Goal: Task Accomplishment & Management: Use online tool/utility

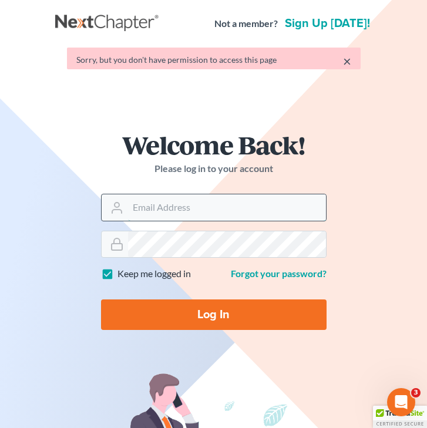
click at [160, 228] on form "Welcome Back! Please log in to your account Email Address Password Keep me logg…" at bounding box center [214, 236] width 282 height 264
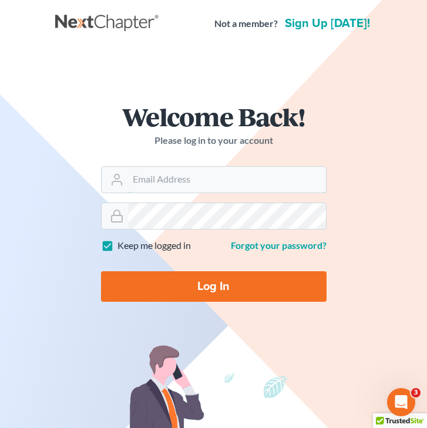
type input "[EMAIL_ADDRESS][DOMAIN_NAME]"
click at [194, 289] on input "Log In" at bounding box center [214, 287] width 226 height 31
type input "Thinking..."
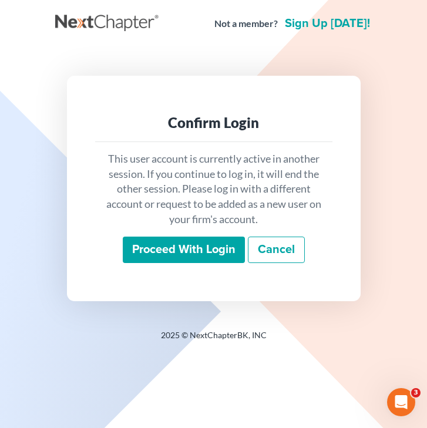
click at [198, 238] on input "Proceed with login" at bounding box center [184, 250] width 122 height 27
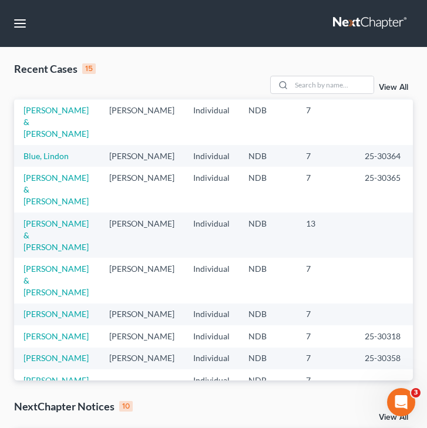
scroll to position [81, 0]
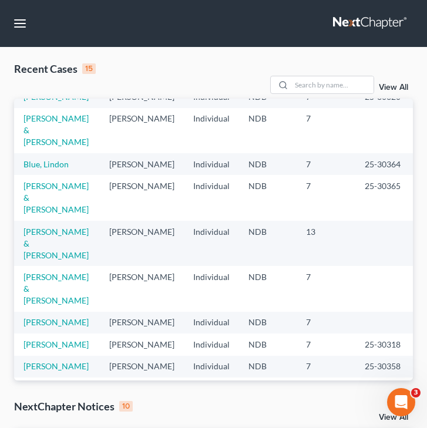
click at [38, 220] on td "Rognlin, Laif & Amanda" at bounding box center [57, 197] width 86 height 45
click at [32, 214] on link "Rognlin, Laif & Amanda" at bounding box center [56, 197] width 65 height 33
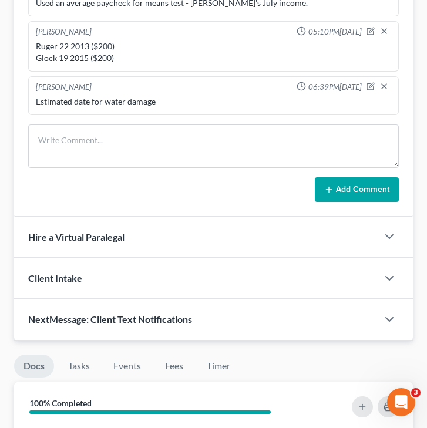
scroll to position [1089, 0]
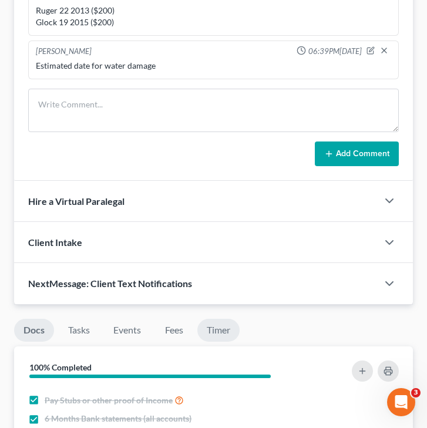
click at [217, 331] on link "Timer" at bounding box center [218, 330] width 42 height 23
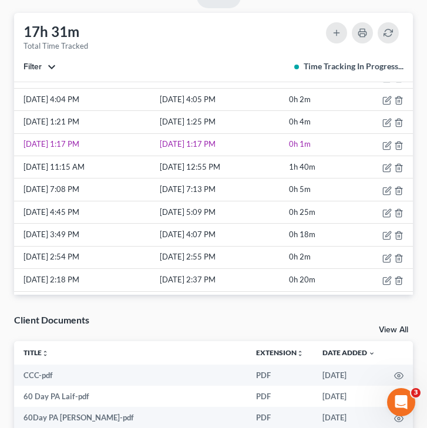
scroll to position [404, 0]
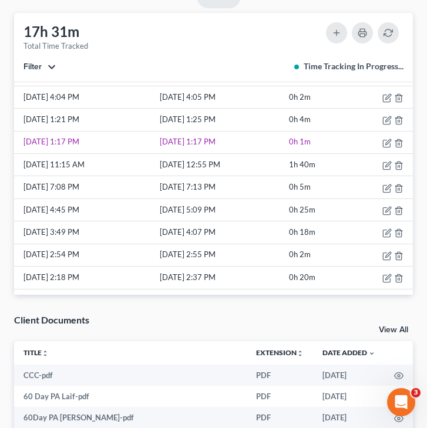
click at [51, 63] on button "Filter" at bounding box center [40, 67] width 32 height 8
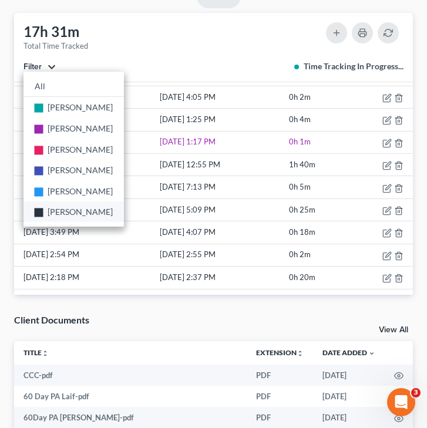
click at [53, 213] on span "Brooke Benner" at bounding box center [80, 212] width 65 height 10
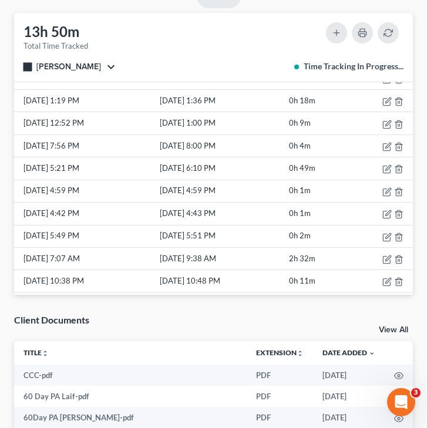
scroll to position [478, 0]
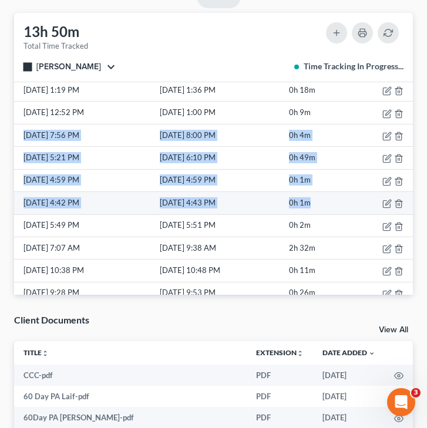
drag, startPoint x: 19, startPoint y: 131, endPoint x: 342, endPoint y: 201, distance: 330.1
copy tbody "8/5/25 7:56 PM 8/5/25 8:00 PM 0h 4m 8/5/25 5:21 PM 8/5/25 6:10 PM 0h 49m 8/5/25…"
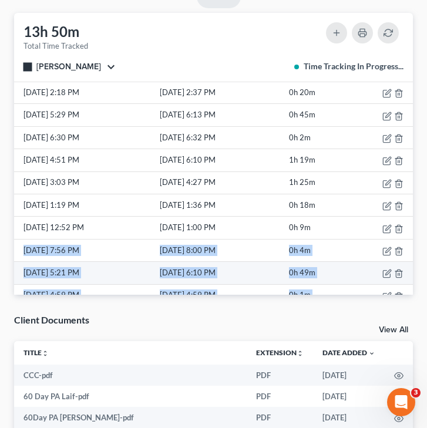
scroll to position [363, 0]
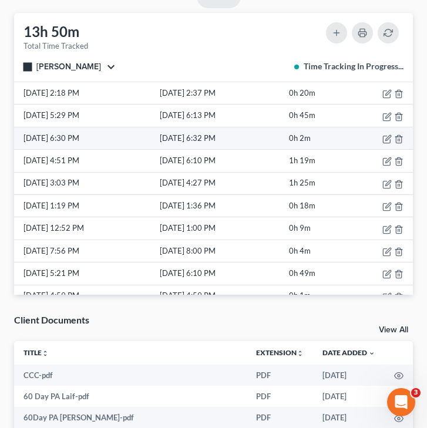
click at [51, 130] on td "8/6/25 6:30 PM" at bounding box center [85, 138] width 143 height 22
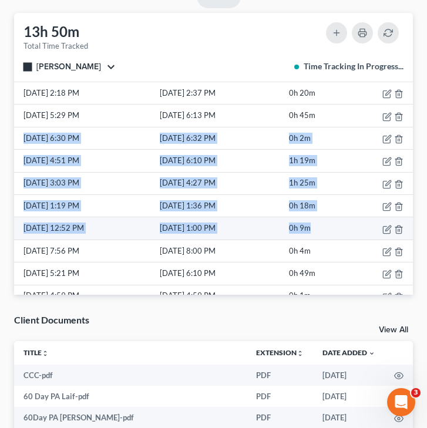
drag, startPoint x: 21, startPoint y: 132, endPoint x: 347, endPoint y: 228, distance: 340.1
click at [348, 229] on tbody "8/15/25 10:01 AM 8/15/25 10:01 AM 0h 1m 8/14/25 5:25 PM 8/14/25 7:27 PM 2h 2m 8…" at bounding box center [213, 81] width 399 height 677
copy tbody "8/6/25 6:30 PM 8/6/25 6:32 PM 0h 2m 8/6/25 4:51 PM 8/6/25 6:10 PM 1h 19m 8/6/25…"
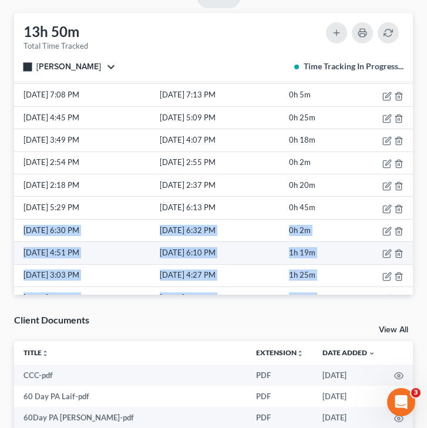
scroll to position [270, 0]
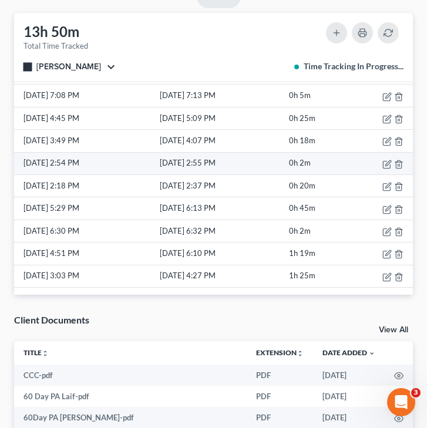
click at [244, 173] on td "8/8/25 2:55 PM" at bounding box center [221, 163] width 129 height 22
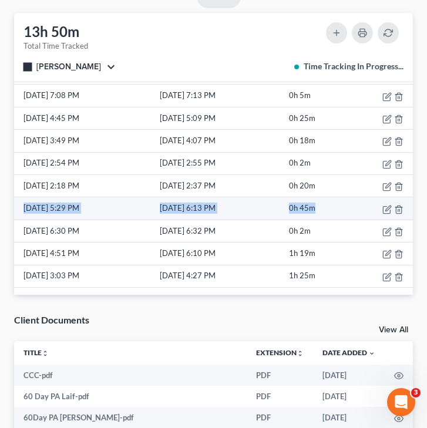
drag, startPoint x: 23, startPoint y: 205, endPoint x: 343, endPoint y: 207, distance: 319.7
click at [343, 207] on tr "8/7/25 5:29 PM 8/7/25 6:13 PM 0h 45m" at bounding box center [213, 208] width 399 height 22
copy tr "8/7/25 5:29 PM 8/7/25 6:13 PM 0h 45m"
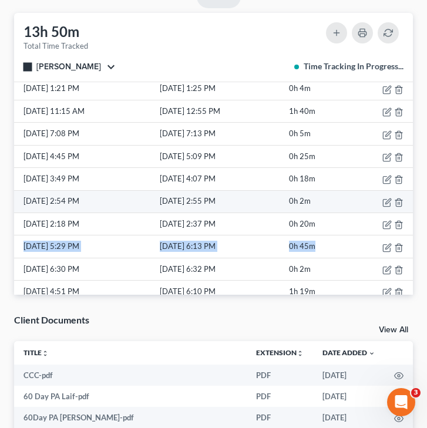
scroll to position [210, 0]
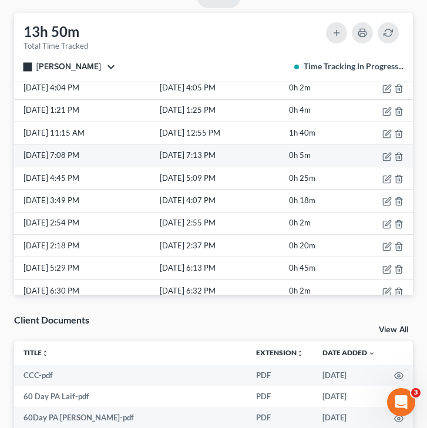
click at [19, 152] on td "8/8/25 7:08 PM" at bounding box center [85, 156] width 143 height 22
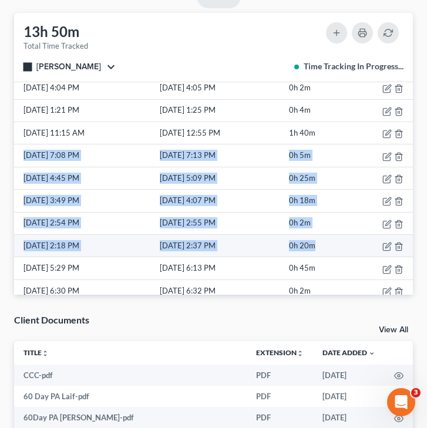
drag, startPoint x: 21, startPoint y: 150, endPoint x: 327, endPoint y: 247, distance: 321.7
click at [327, 247] on tbody "8/15/25 10:01 AM 8/15/25 10:01 AM 0h 1m 8/14/25 5:25 PM 8/14/25 7:27 PM 2h 2m 8…" at bounding box center [213, 234] width 399 height 677
copy tbody "8/8/25 7:08 PM 8/8/25 7:13 PM 0h 5m 8/8/25 4:45 PM 8/8/25 5:09 PM 0h 25m 8/8/25…"
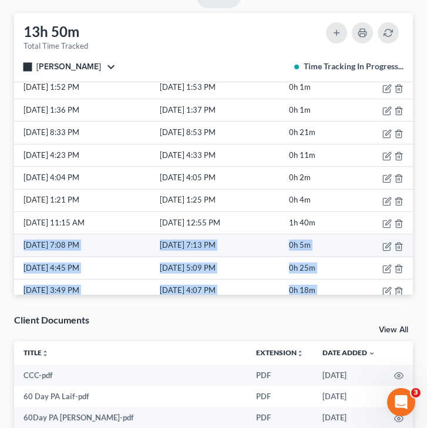
scroll to position [102, 0]
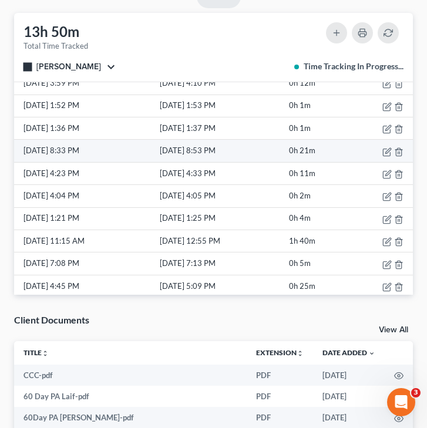
click at [23, 145] on td "8/11/25 8:33 PM" at bounding box center [85, 151] width 143 height 22
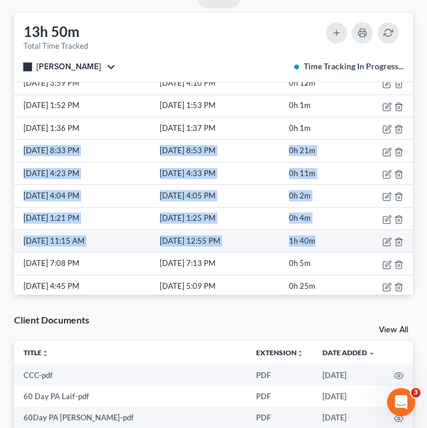
drag, startPoint x: 23, startPoint y: 145, endPoint x: 338, endPoint y: 239, distance: 329.1
click at [338, 239] on tbody "8/15/25 10:01 AM 8/15/25 10:01 AM 0h 1m 8/14/25 5:25 PM 8/14/25 7:27 PM 2h 2m 8…" at bounding box center [213, 342] width 399 height 677
copy tbody "8/11/25 8:33 PM 8/11/25 8:53 PM 0h 21m 8/11/25 4:23 PM 8/11/25 4:33 PM 0h 11m 8…"
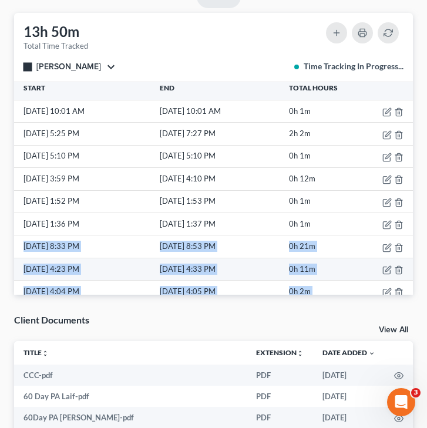
scroll to position [4, 0]
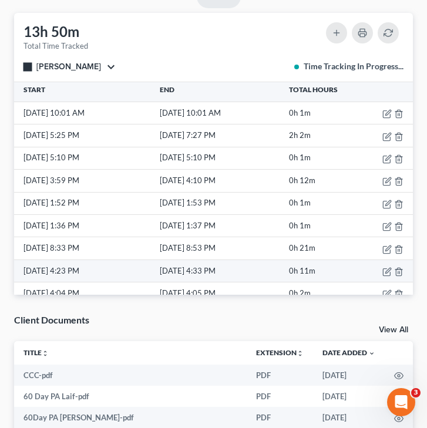
click at [229, 175] on td "8/14/25 4:10 PM" at bounding box center [221, 181] width 129 height 22
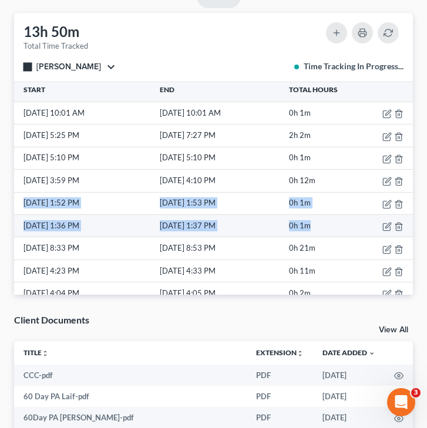
drag, startPoint x: 22, startPoint y: 199, endPoint x: 317, endPoint y: 224, distance: 295.5
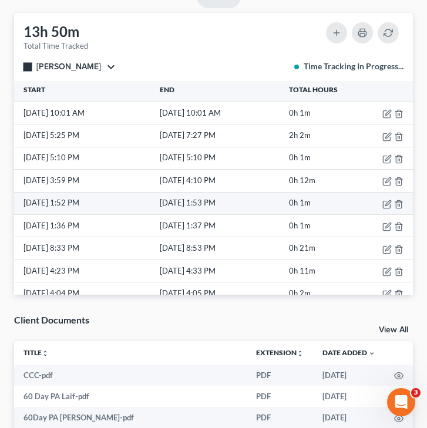
click at [245, 199] on td "8/13/25 1:53 PM" at bounding box center [221, 203] width 129 height 22
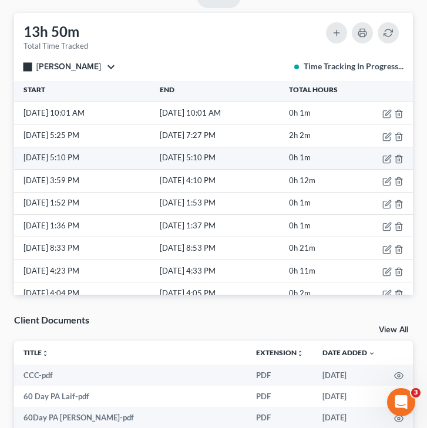
scroll to position [0, 0]
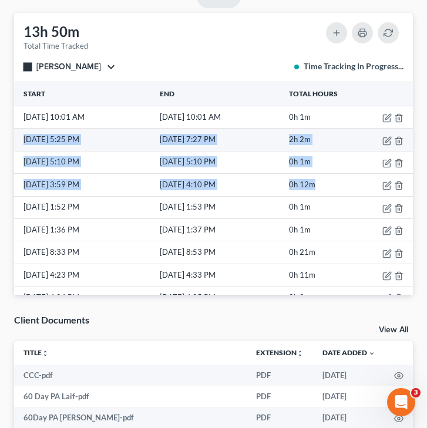
drag, startPoint x: 333, startPoint y: 182, endPoint x: 14, endPoint y: 139, distance: 322.0
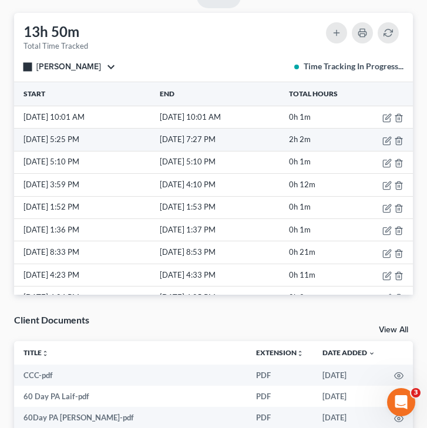
click at [111, 131] on td "8/14/25 5:25 PM" at bounding box center [85, 140] width 143 height 22
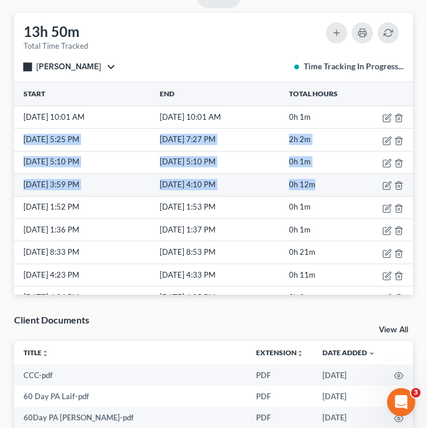
drag, startPoint x: 21, startPoint y: 136, endPoint x: 329, endPoint y: 185, distance: 312.4
copy tbody "8/14/25 5:25 PM 8/14/25 7:27 PM 2h 2m 8/14/25 5:10 PM 8/14/25 5:10 PM 0h 1m 8/1…"
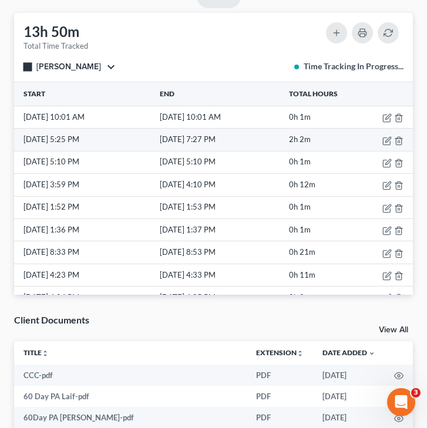
click at [259, 131] on td "8/14/25 7:27 PM" at bounding box center [221, 140] width 129 height 22
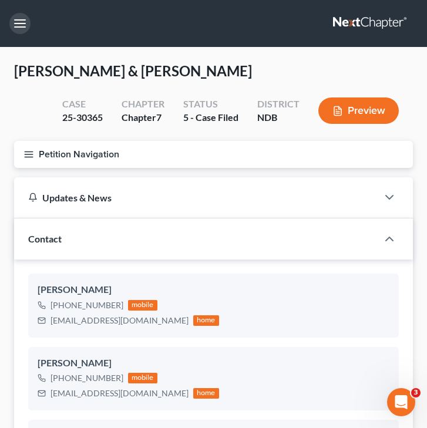
click at [25, 29] on button "button" at bounding box center [19, 23] width 21 height 21
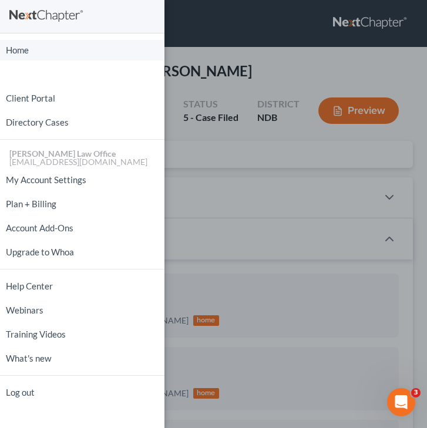
click at [21, 56] on link "Home" at bounding box center [82, 50] width 165 height 21
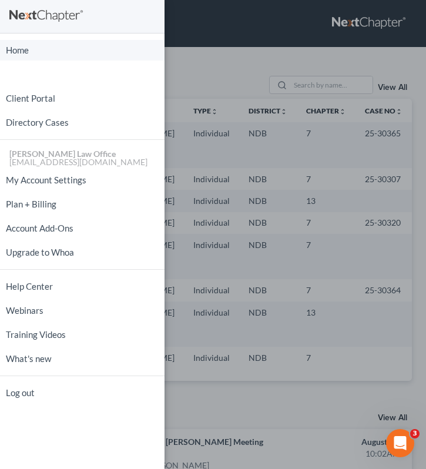
click at [38, 56] on link "Home" at bounding box center [82, 50] width 165 height 21
click at [216, 59] on div "Home New Case Client Portal Directory Cases Bulie Diaz Law Office fargo@buliela…" at bounding box center [213, 234] width 426 height 469
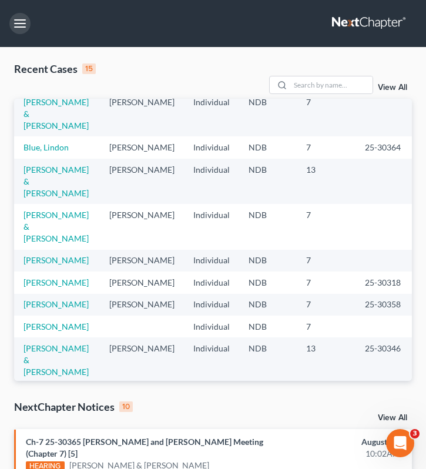
scroll to position [159, 0]
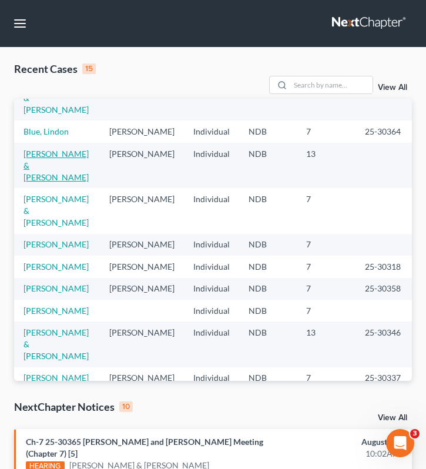
click at [34, 182] on link "Friddle, Justin & Lori" at bounding box center [56, 165] width 65 height 33
select select "4"
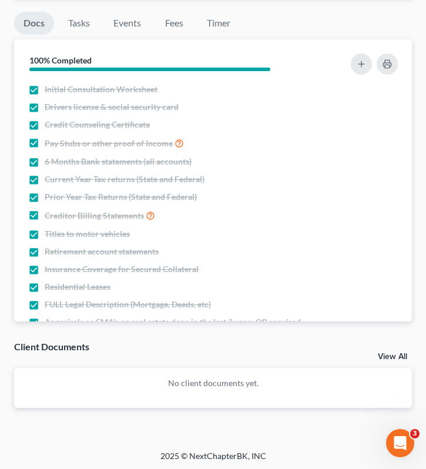
scroll to position [1045, 0]
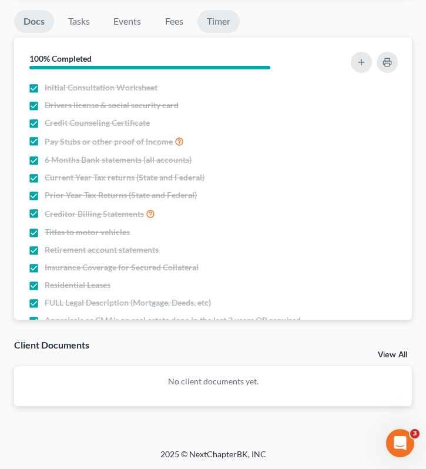
click at [224, 14] on link "Timer" at bounding box center [218, 21] width 42 height 23
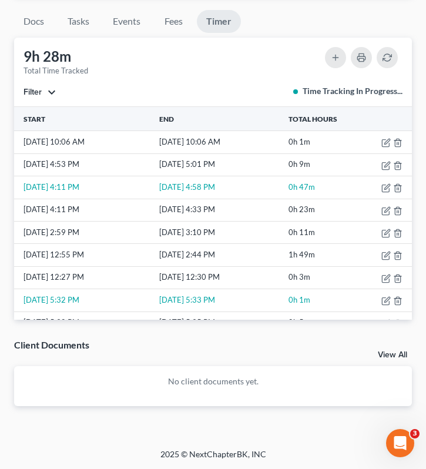
click at [39, 89] on span "Filter" at bounding box center [33, 92] width 18 height 10
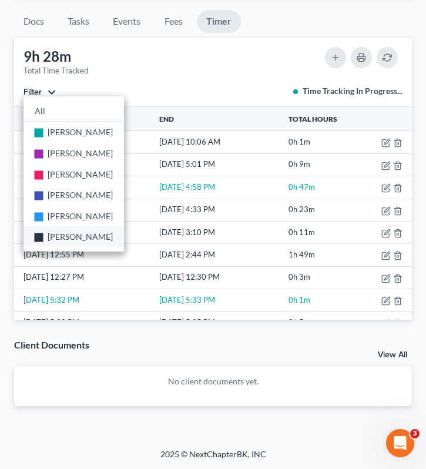
click at [62, 239] on span "Brooke Benner" at bounding box center [80, 237] width 65 height 10
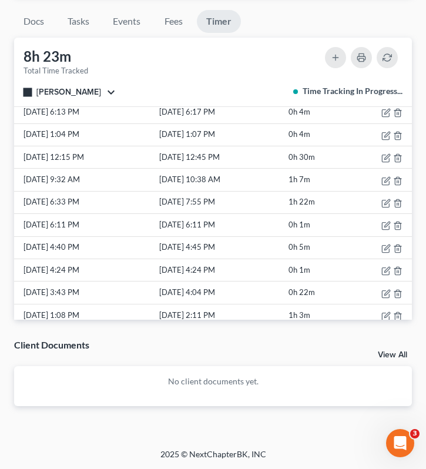
scroll to position [272, 0]
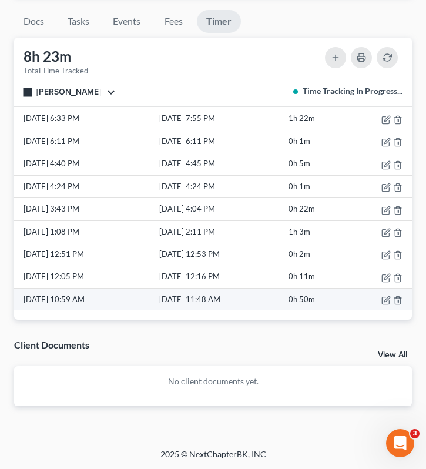
click at [277, 301] on td "8/5/25 11:48 AM" at bounding box center [221, 300] width 129 height 22
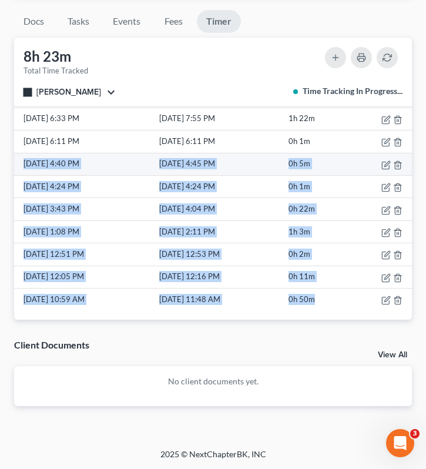
drag, startPoint x: 336, startPoint y: 299, endPoint x: 24, endPoint y: 160, distance: 341.2
click at [24, 160] on tbody "8/15/25 10:06 AM 8/15/25 10:06 AM 0h 1m 8/14/25 4:53 PM 8/14/25 5:01 PM 0h 9m 8…" at bounding box center [213, 85] width 398 height 451
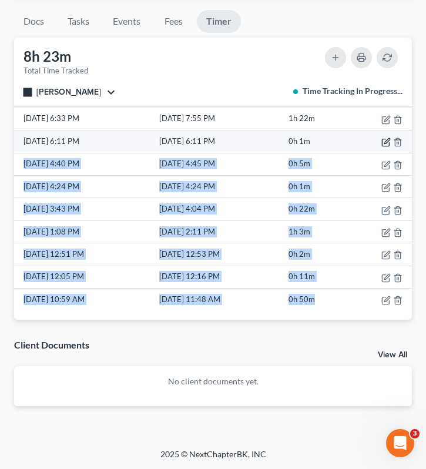
copy tbody "8/5/25 4:40 PM 8/5/25 4:45 PM 0h 5m 8/5/25 4:24 PM 8/5/25 4:24 PM 0h 1m 8/5/25 …"
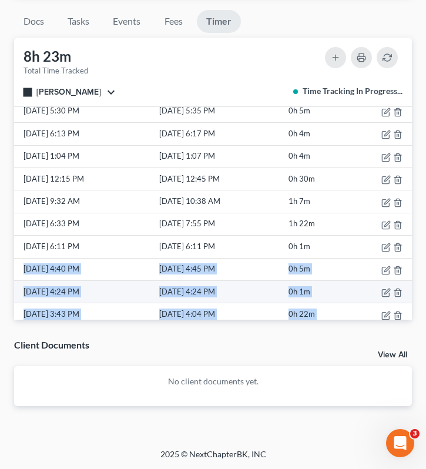
scroll to position [165, 0]
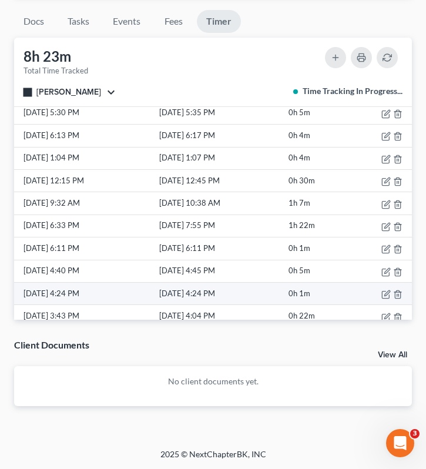
click at [160, 189] on td "8/7/25 12:45 PM" at bounding box center [221, 180] width 129 height 22
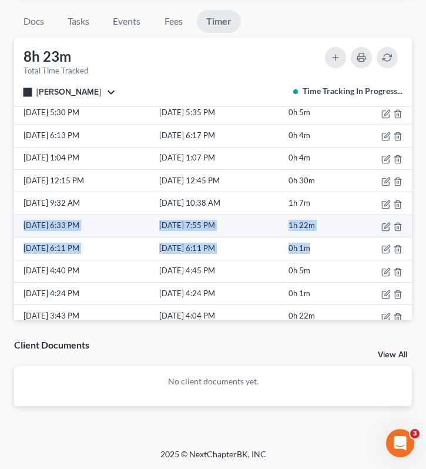
drag, startPoint x: 320, startPoint y: 244, endPoint x: 22, endPoint y: 225, distance: 298.5
click at [22, 225] on tbody "8/15/25 10:06 AM 8/15/25 10:06 AM 0h 1m 8/14/25 4:53 PM 8/14/25 5:01 PM 0h 9m 8…" at bounding box center [213, 192] width 398 height 451
copy tbody "8/6/25 6:33 PM 8/6/25 7:55 PM 1h 22m 8/6/25 6:11 PM 8/6/25 6:11 PM 0h 1m"
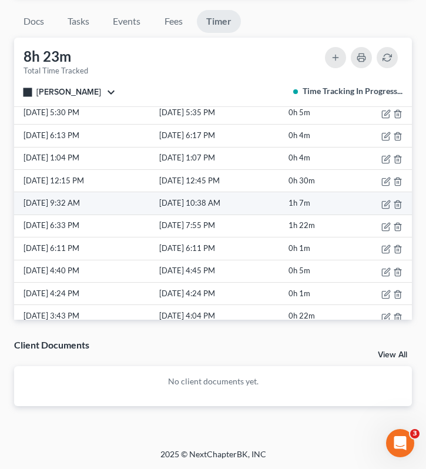
click at [253, 207] on td "8/7/25 10:38 AM" at bounding box center [221, 203] width 129 height 22
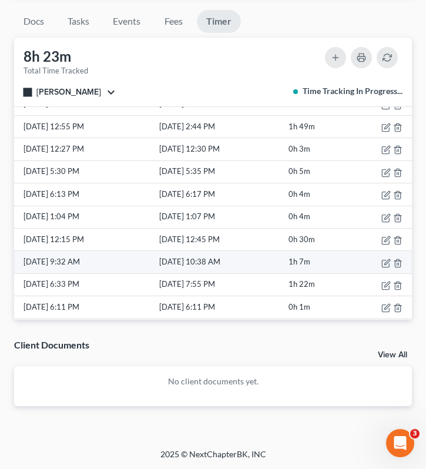
scroll to position [104, 0]
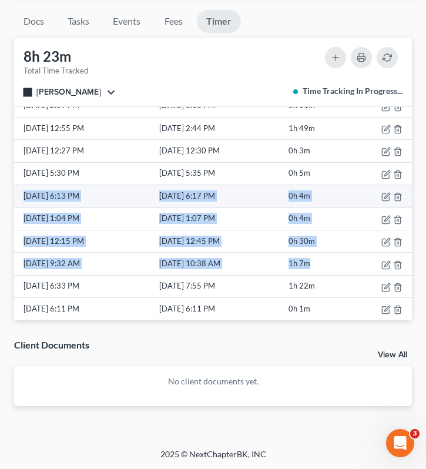
drag, startPoint x: 322, startPoint y: 260, endPoint x: 18, endPoint y: 195, distance: 311.2
click at [18, 195] on tbody "8/15/25 10:06 AM 8/15/25 10:06 AM 0h 1m 8/14/25 4:53 PM 8/14/25 5:01 PM 0h 9m 8…" at bounding box center [213, 252] width 398 height 451
copy tbody "8/7/25 6:13 PM 8/7/25 6:17 PM 0h 4m 8/7/25 1:04 PM 8/7/25 1:07 PM 0h 4m 8/7/25 …"
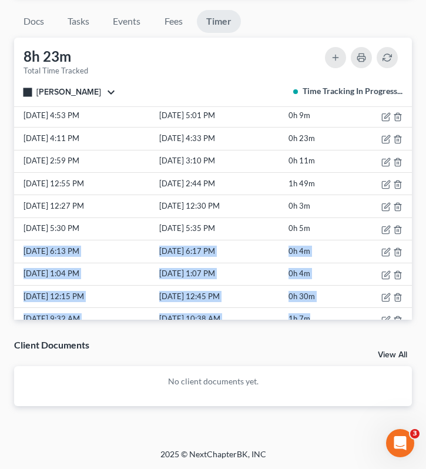
scroll to position [36, 0]
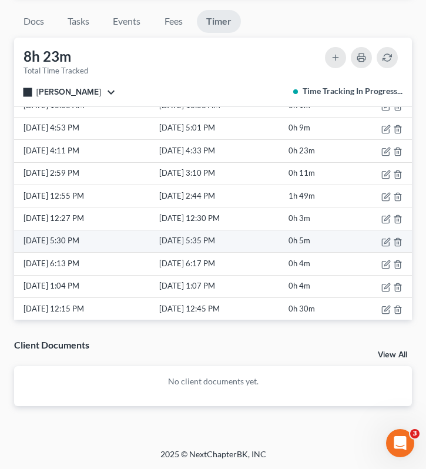
click at [319, 242] on td "0h 5m" at bounding box center [316, 241] width 61 height 22
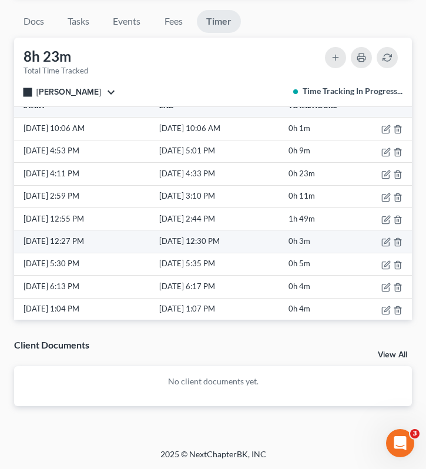
scroll to position [12, 0]
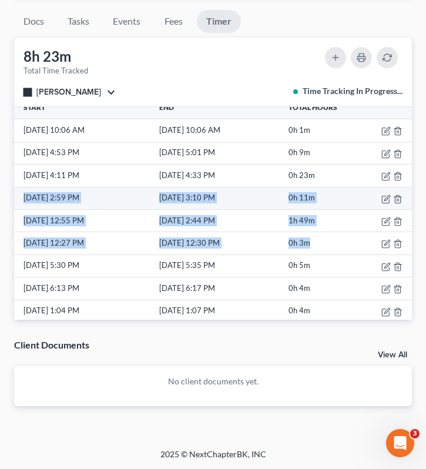
drag, startPoint x: 323, startPoint y: 242, endPoint x: 17, endPoint y: 197, distance: 309.4
click at [17, 197] on tbody "8/15/25 10:06 AM 8/15/25 10:06 AM 0h 1m 8/14/25 4:53 PM 8/14/25 5:01 PM 0h 9m 8…" at bounding box center [213, 344] width 398 height 451
copy tbody "8/13/25 2:59 PM 8/13/25 3:10 PM 0h 11m 8/13/25 12:55 PM 8/13/25 2:44 PM 1h 49m …"
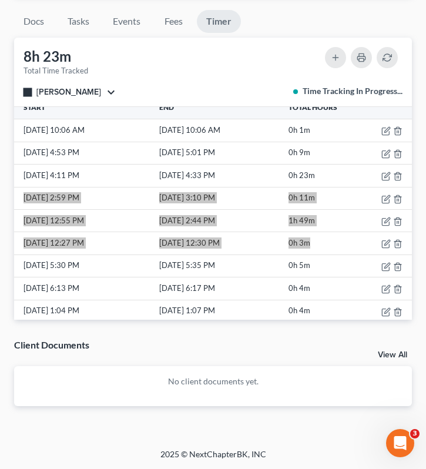
scroll to position [0, 0]
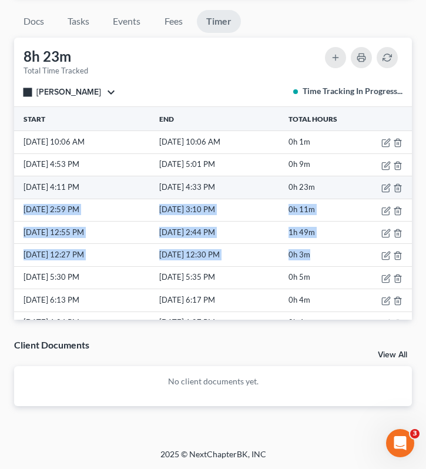
click at [327, 180] on td "0h 23m" at bounding box center [316, 187] width 61 height 22
drag, startPoint x: 327, startPoint y: 180, endPoint x: 269, endPoint y: 177, distance: 57.7
click at [269, 178] on tr "8/14/25 4:11 PM 8/14/25 4:33 PM 0h 23m" at bounding box center [213, 187] width 398 height 22
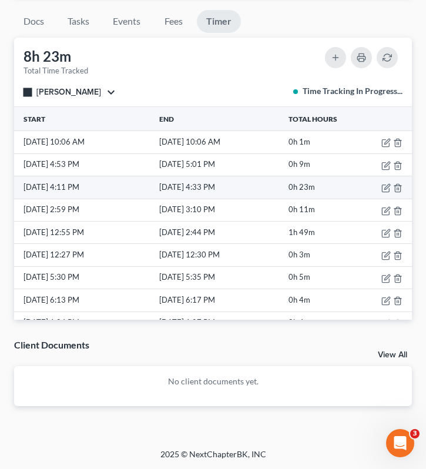
click at [327, 182] on td "0h 23m" at bounding box center [316, 187] width 61 height 22
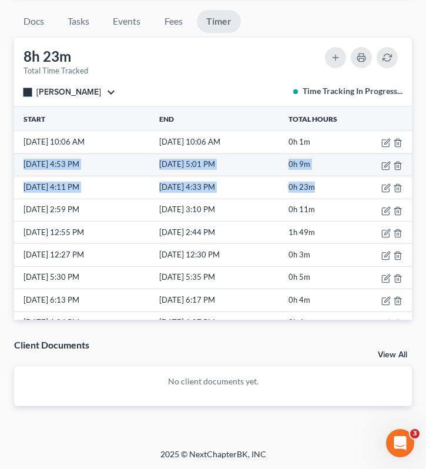
drag, startPoint x: 328, startPoint y: 187, endPoint x: 21, endPoint y: 165, distance: 307.6
click at [21, 164] on tbody "8/15/25 10:06 AM 8/15/25 10:06 AM 0h 1m 8/14/25 4:53 PM 8/14/25 5:01 PM 0h 9m 8…" at bounding box center [213, 356] width 398 height 451
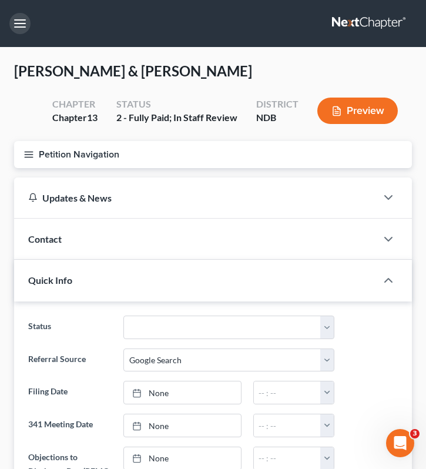
click at [18, 25] on button "button" at bounding box center [19, 23] width 21 height 21
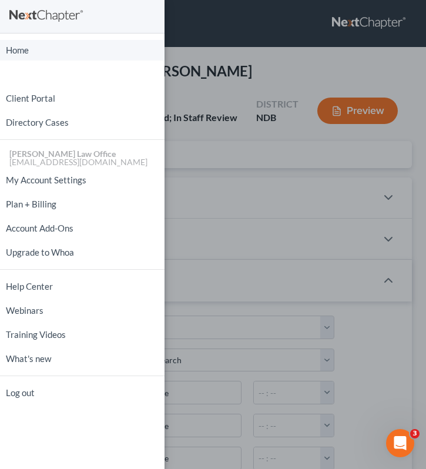
click at [34, 44] on link "Home" at bounding box center [82, 50] width 165 height 21
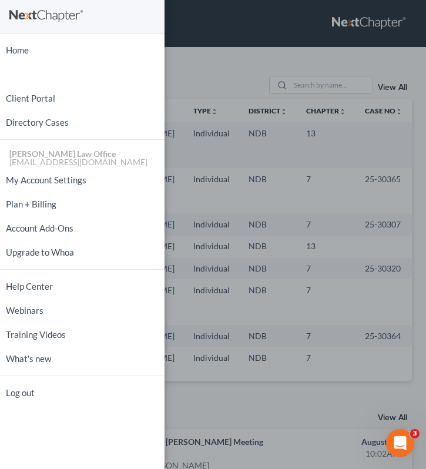
click at [232, 78] on div "Home New Case Client Portal Directory Cases Bulie Diaz Law Office fargo@buliela…" at bounding box center [213, 234] width 426 height 469
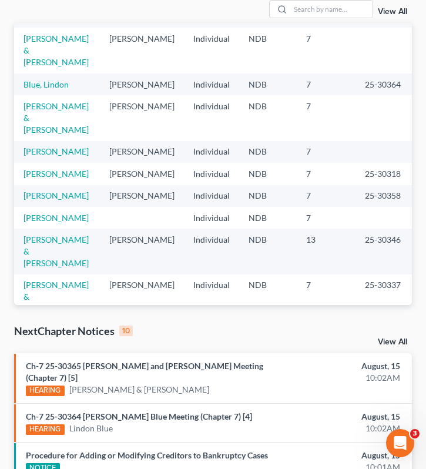
scroll to position [177, 0]
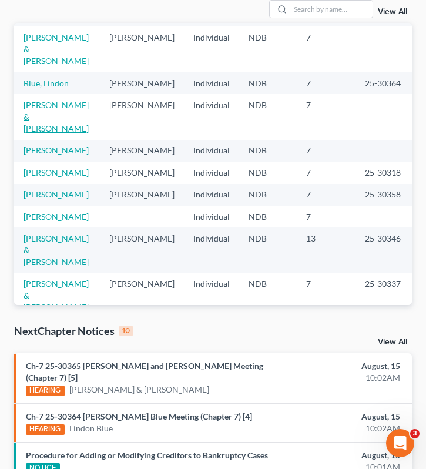
click at [36, 133] on link "DeCoteau, Rhea & Fred" at bounding box center [56, 116] width 65 height 33
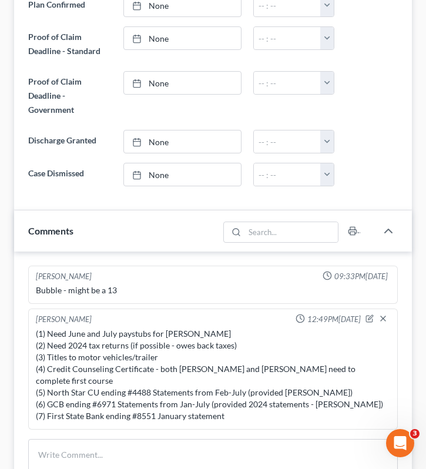
scroll to position [1362, 0]
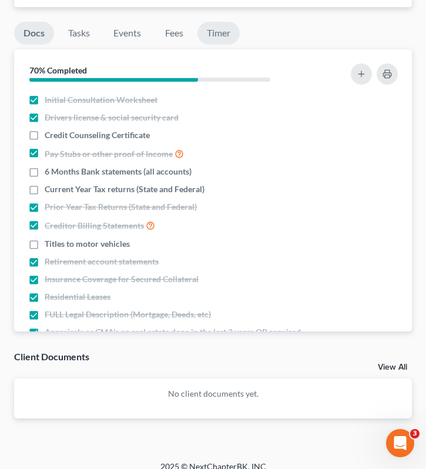
click at [208, 22] on link "Timer" at bounding box center [218, 33] width 42 height 23
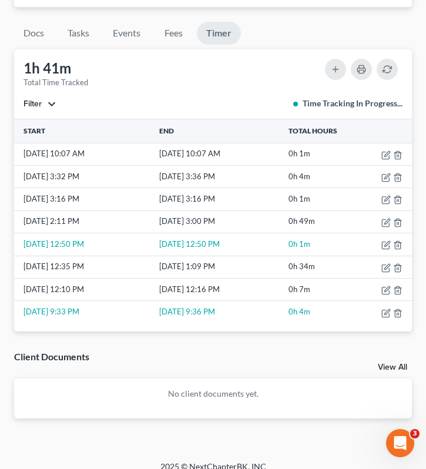
click at [45, 100] on button "Filter" at bounding box center [40, 104] width 32 height 8
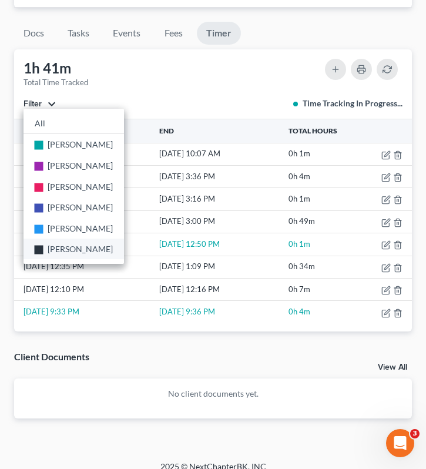
click at [74, 244] on span "Brooke Benner" at bounding box center [80, 249] width 65 height 10
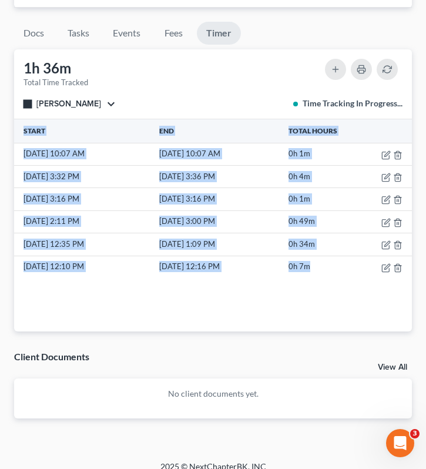
drag, startPoint x: 329, startPoint y: 253, endPoint x: 13, endPoint y: 162, distance: 328.6
click at [13, 162] on div "Docs Tasks Events Fees Timer 70% Completed Nothing here yet! Initial Consultati…" at bounding box center [213, 222] width 410 height 429
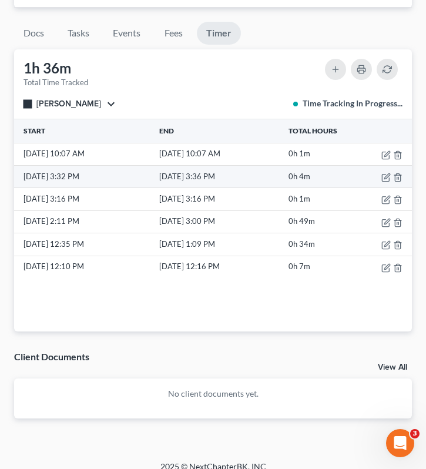
click at [64, 166] on td "8/14/25 3:32 PM" at bounding box center [85, 176] width 143 height 22
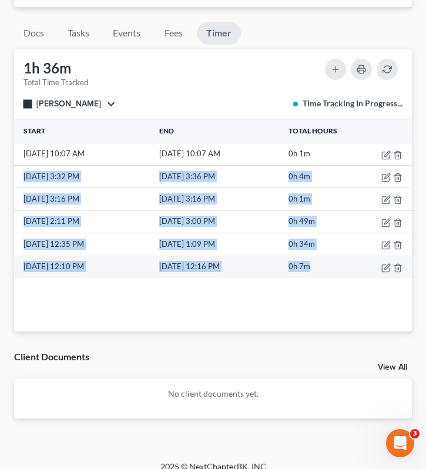
drag, startPoint x: 19, startPoint y: 165, endPoint x: 323, endPoint y: 253, distance: 316.5
click at [324, 253] on tbody "8/15/25 10:07 AM 8/15/25 10:07 AM 0h 1m 8/14/25 3:32 PM 8/14/25 3:36 PM 0h 4m 8…" at bounding box center [213, 210] width 398 height 135
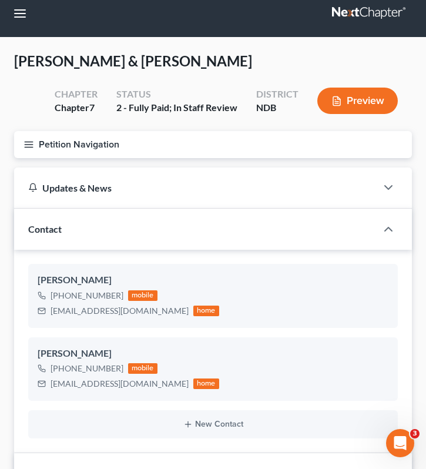
scroll to position [0, 0]
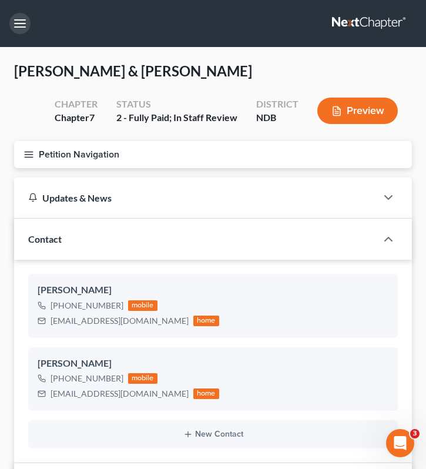
click at [21, 25] on button "button" at bounding box center [19, 23] width 21 height 21
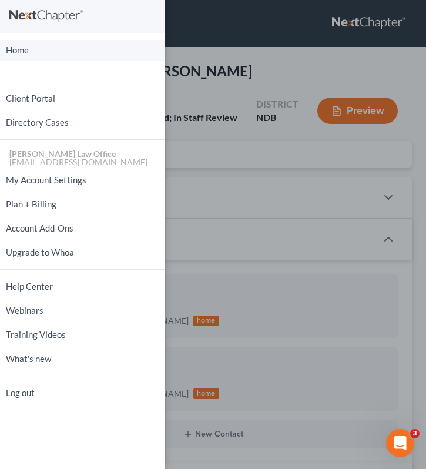
click at [34, 55] on link "Home" at bounding box center [82, 50] width 165 height 21
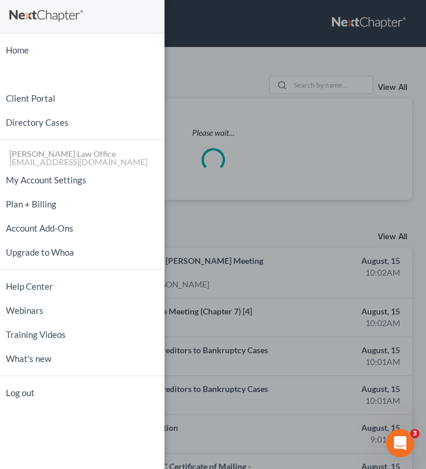
click at [223, 65] on div "Home New Case Client Portal Directory Cases Bulie Diaz Law Office fargo@buliela…" at bounding box center [213, 234] width 426 height 469
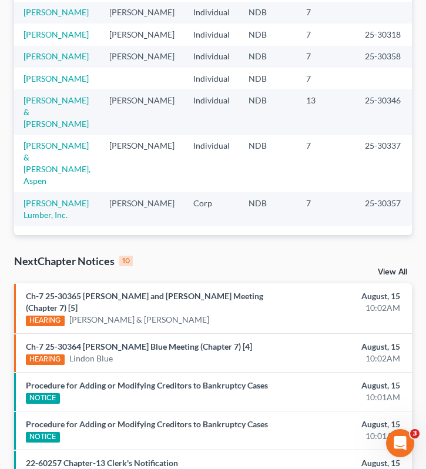
scroll to position [256, 0]
click at [46, 83] on link "Hill, Aaron" at bounding box center [56, 78] width 65 height 10
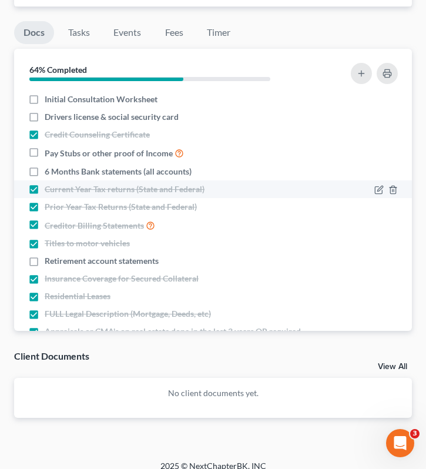
scroll to position [1165, 0]
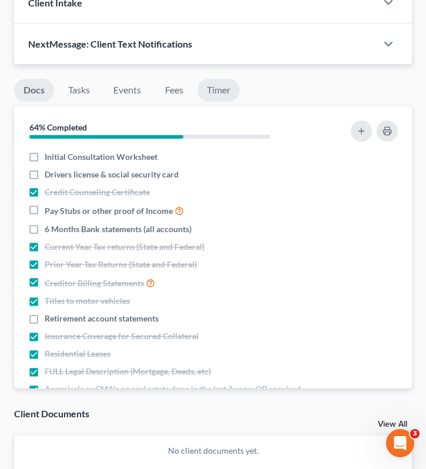
click at [217, 79] on link "Timer" at bounding box center [218, 90] width 42 height 23
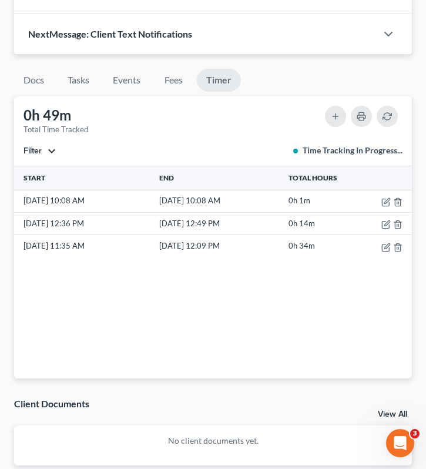
scroll to position [1179, 0]
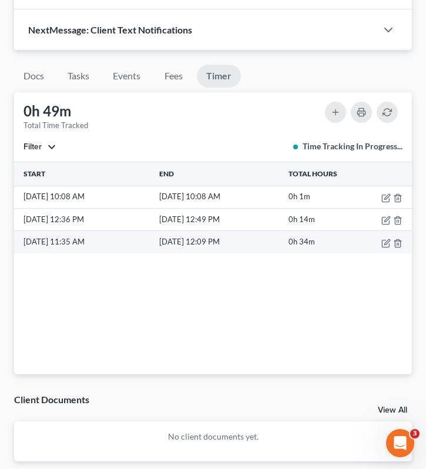
click at [324, 240] on td "0h 34m" at bounding box center [316, 242] width 61 height 22
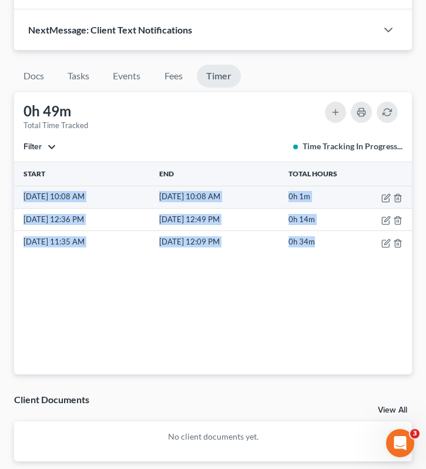
drag, startPoint x: 333, startPoint y: 232, endPoint x: 19, endPoint y: 181, distance: 318.5
click at [19, 186] on tbody "8/15/25 10:08 AM 8/15/25 10:08 AM 0h 1m 8/14/25 12:36 PM 8/14/25 12:49 PM 0h 14…" at bounding box center [213, 220] width 398 height 68
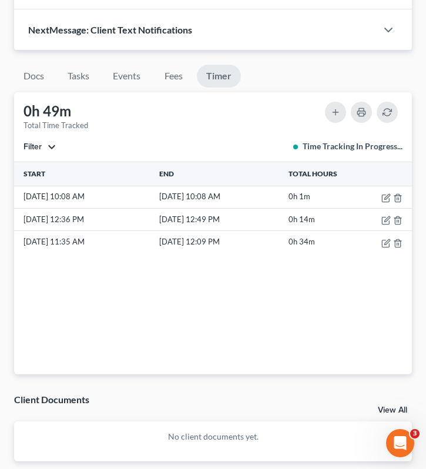
click at [115, 271] on div "Start End Total Hours 8/15/25 10:08 AM 8/15/25 10:08 AM 0h 1m 8/14/25 12:36 PM …" at bounding box center [213, 268] width 398 height 213
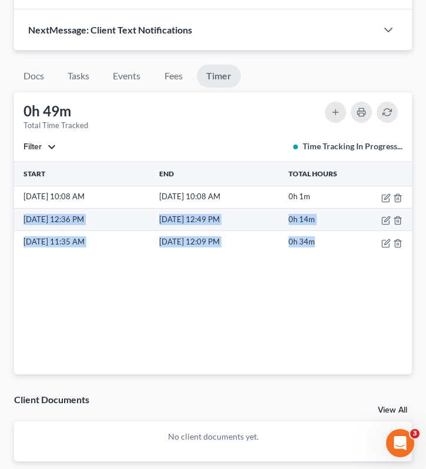
drag, startPoint x: 327, startPoint y: 233, endPoint x: 19, endPoint y: 204, distance: 309.9
click at [19, 204] on tbody "8/15/25 10:08 AM 8/15/25 10:08 AM 0h 1m 8/14/25 12:36 PM 8/14/25 12:49 PM 0h 14…" at bounding box center [213, 220] width 398 height 68
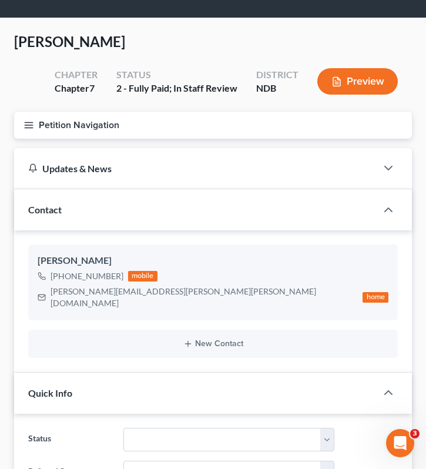
scroll to position [0, 0]
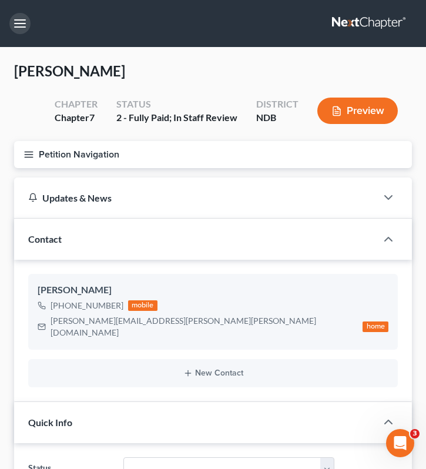
click at [21, 25] on button "button" at bounding box center [19, 23] width 21 height 21
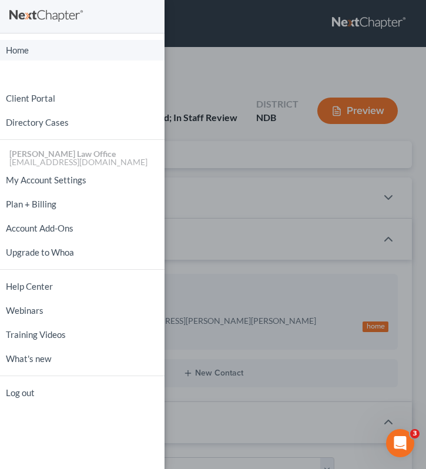
click at [31, 53] on link "Home" at bounding box center [82, 50] width 165 height 21
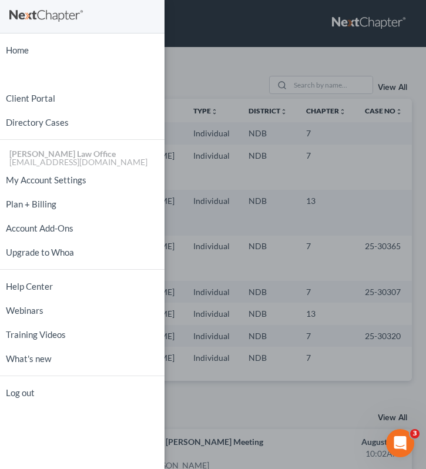
click at [229, 92] on div "Home New Case Client Portal Directory Cases Bulie Diaz Law Office fargo@buliela…" at bounding box center [213, 234] width 426 height 469
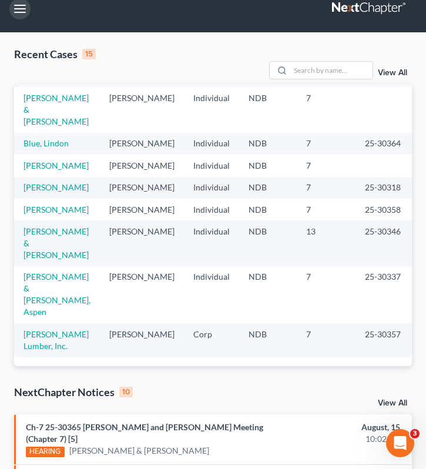
scroll to position [20, 0]
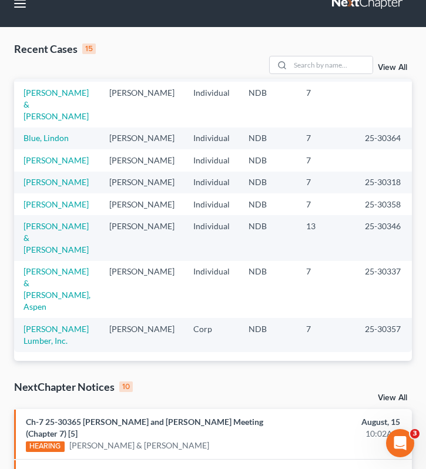
click at [33, 277] on td "Dixson, Austin & Iverson, Aspen" at bounding box center [57, 289] width 86 height 57
click at [38, 269] on link "Dixson, Austin & Iverson, Aspen" at bounding box center [57, 288] width 67 height 45
select select "4"
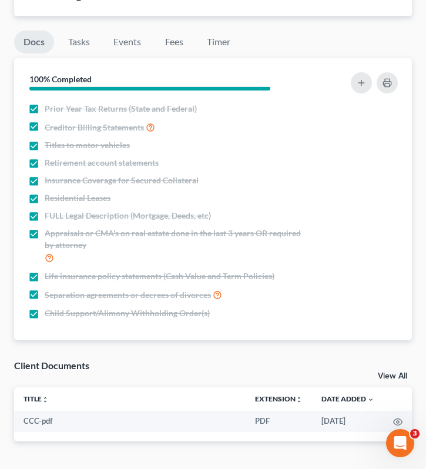
scroll to position [1249, 0]
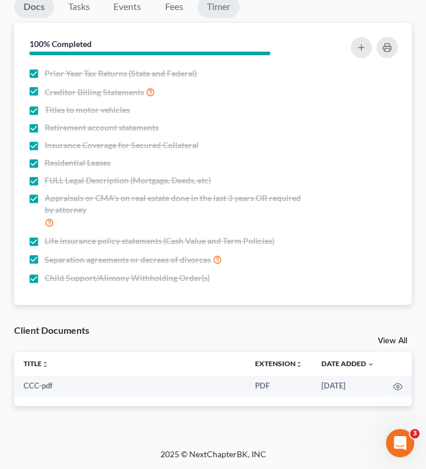
click at [222, 10] on link "Timer" at bounding box center [218, 6] width 42 height 23
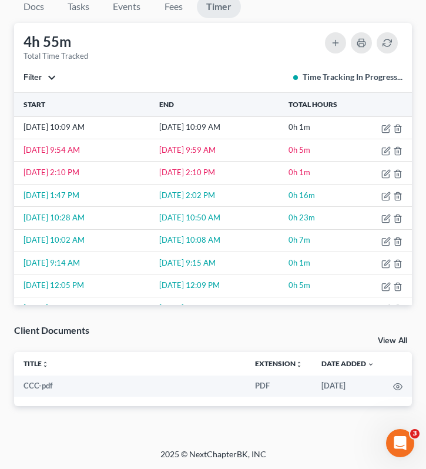
click at [41, 80] on span "Filter" at bounding box center [33, 77] width 18 height 10
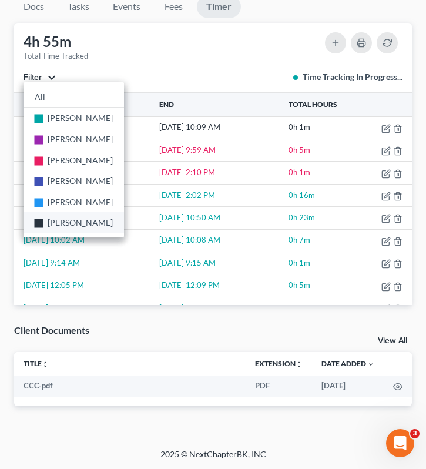
click at [62, 220] on span "Brooke Benner" at bounding box center [80, 222] width 65 height 10
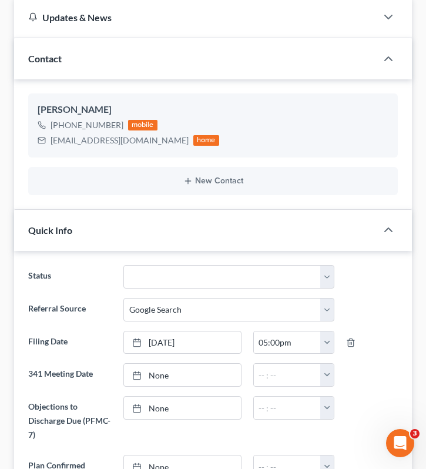
scroll to position [0, 0]
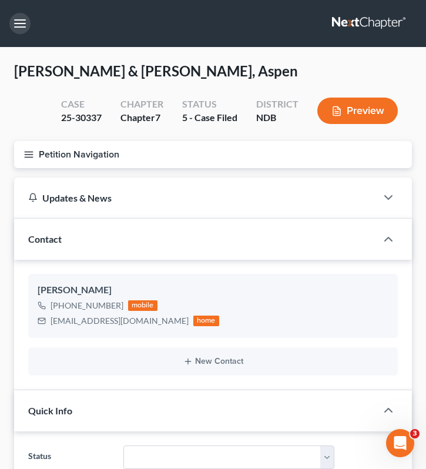
click at [19, 20] on button "button" at bounding box center [19, 23] width 21 height 21
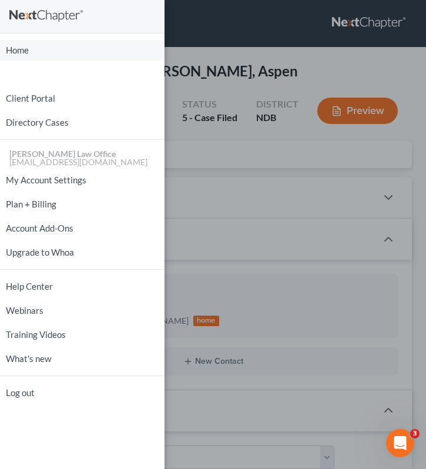
click at [35, 49] on link "Home" at bounding box center [82, 50] width 165 height 21
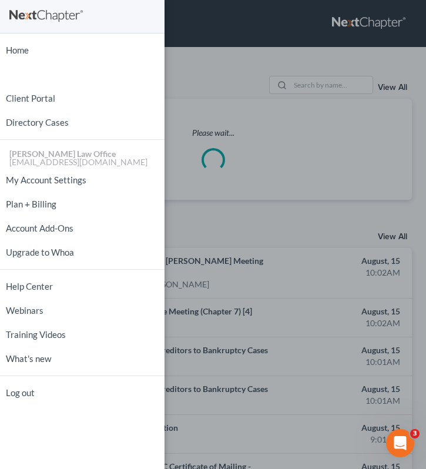
click at [212, 131] on div "Home New Case Client Portal Directory Cases Bulie Diaz Law Office fargo@buliela…" at bounding box center [213, 234] width 426 height 469
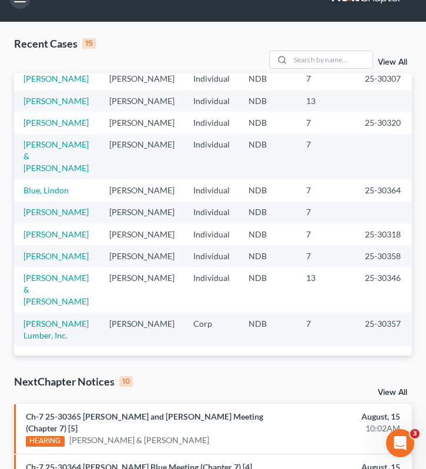
scroll to position [14, 0]
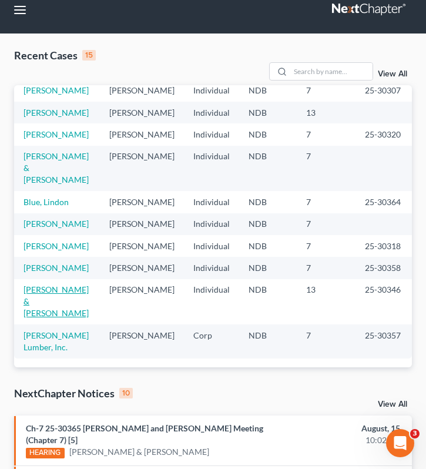
click at [31, 284] on link "Lynnes, Michael & Rosetta" at bounding box center [56, 300] width 65 height 33
select select "6"
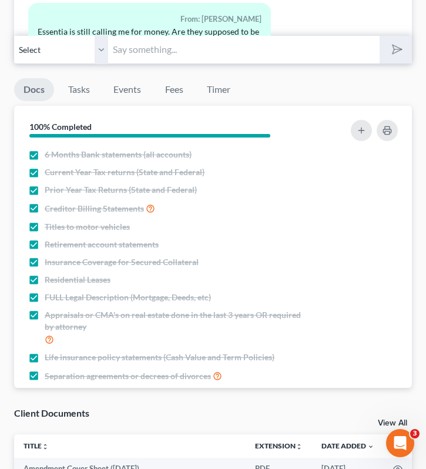
scroll to position [108, 0]
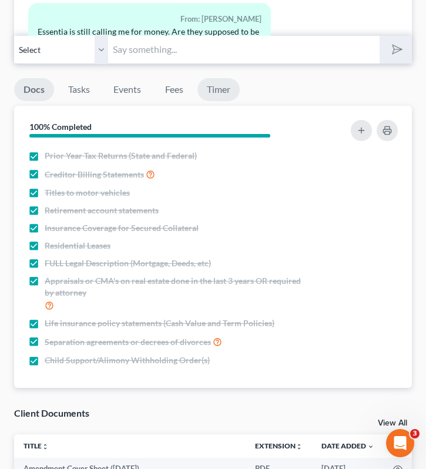
click at [224, 88] on link "Timer" at bounding box center [218, 89] width 42 height 23
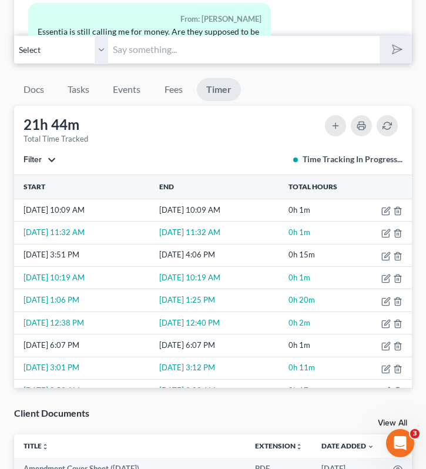
click at [42, 164] on span "Filter" at bounding box center [33, 160] width 18 height 10
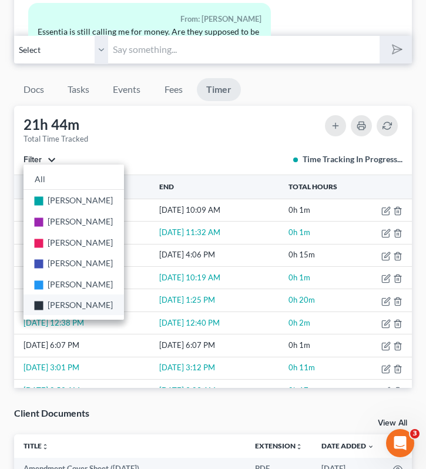
click at [54, 304] on span "Brooke Benner" at bounding box center [80, 305] width 65 height 10
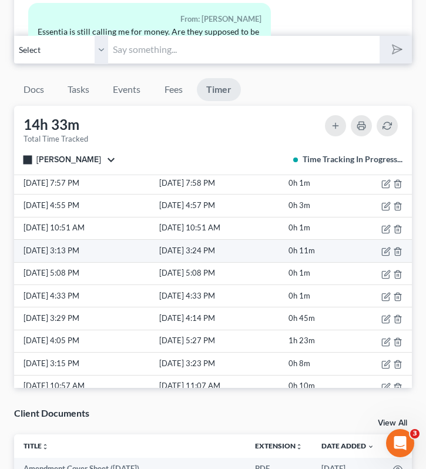
scroll to position [100, 0]
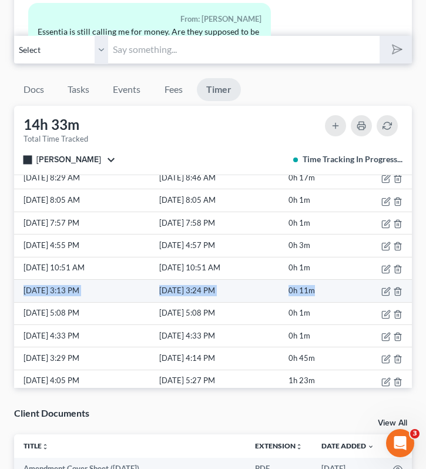
drag, startPoint x: 327, startPoint y: 289, endPoint x: 18, endPoint y: 287, distance: 309.1
click at [18, 287] on tr "8/4/25 3:13 PM 8/4/25 3:24 PM 0h 11m" at bounding box center [213, 291] width 398 height 22
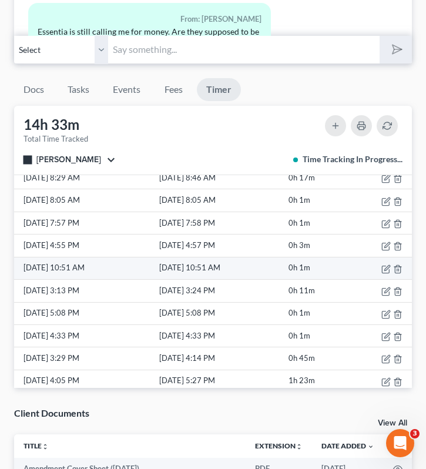
click at [141, 263] on td "8/5/25 10:51 AM" at bounding box center [85, 268] width 143 height 22
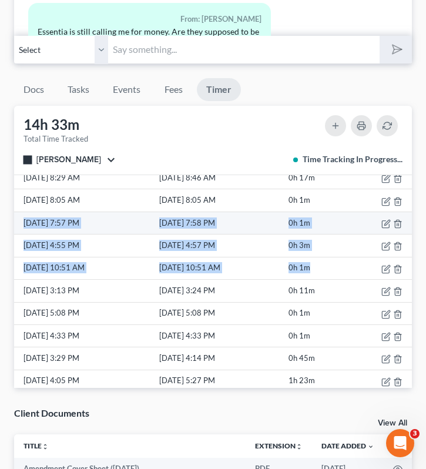
drag, startPoint x: 331, startPoint y: 267, endPoint x: 16, endPoint y: 220, distance: 319.1
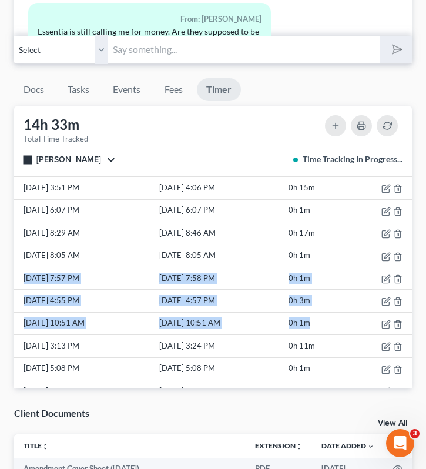
scroll to position [42, 0]
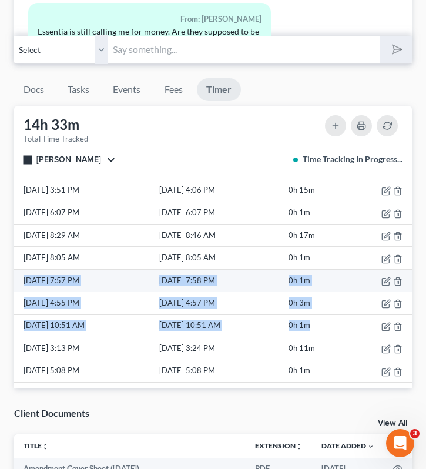
click at [124, 276] on td "8/5/25 7:57 PM" at bounding box center [85, 280] width 143 height 22
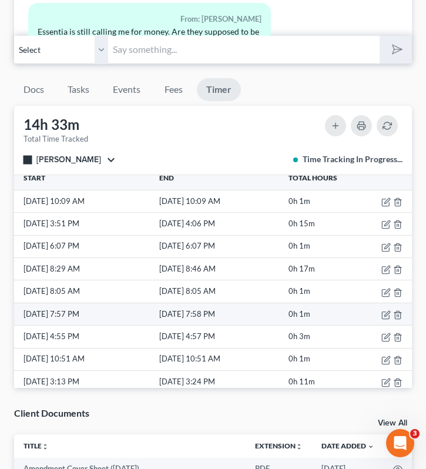
scroll to position [0, 0]
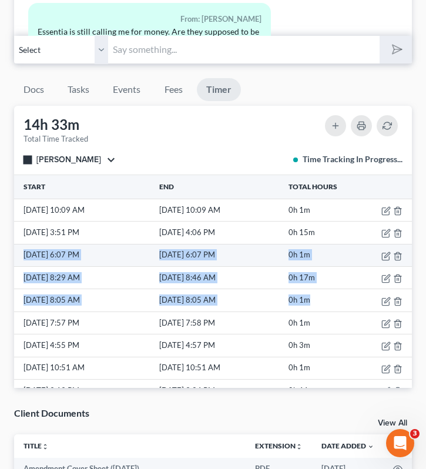
drag, startPoint x: 328, startPoint y: 298, endPoint x: 17, endPoint y: 254, distance: 314.0
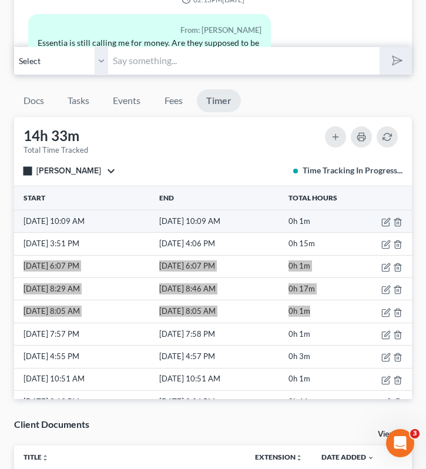
scroll to position [1581, 0]
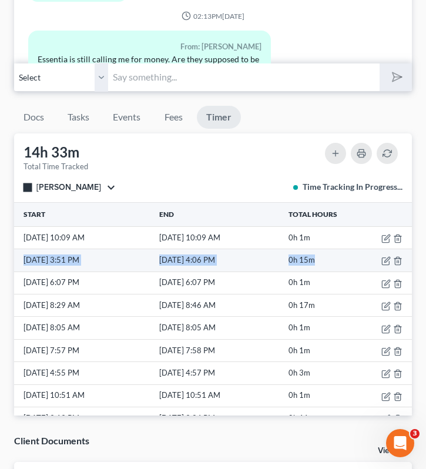
drag, startPoint x: 324, startPoint y: 258, endPoint x: 22, endPoint y: 256, distance: 302.7
click at [22, 256] on tr "8/11/25 3:51 PM 8/11/25 4:06 PM 0h 15m" at bounding box center [213, 260] width 398 height 22
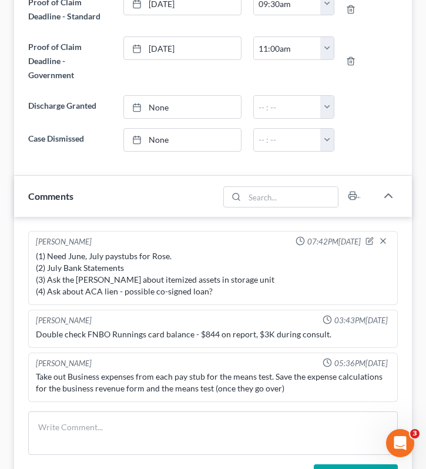
scroll to position [0, 0]
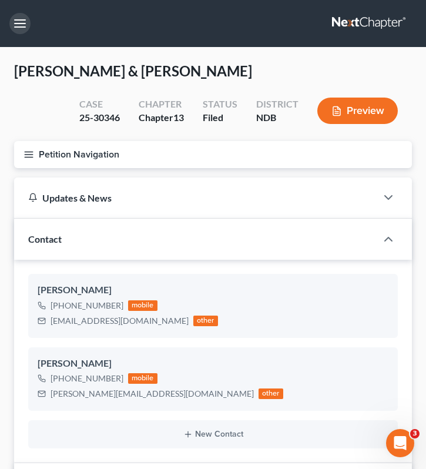
click at [19, 19] on button "button" at bounding box center [19, 23] width 21 height 21
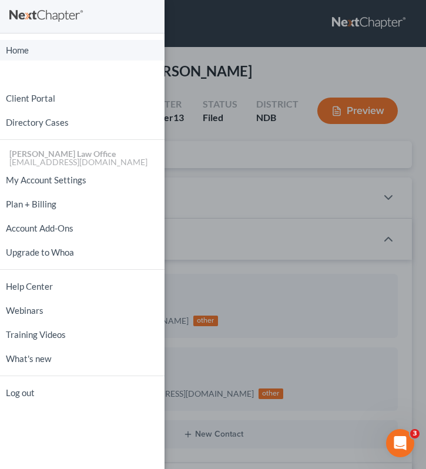
click at [18, 54] on link "Home" at bounding box center [82, 50] width 165 height 21
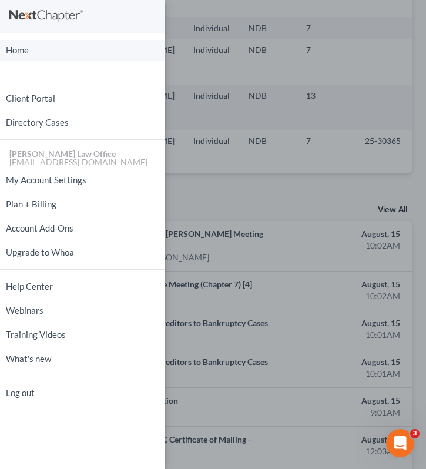
scroll to position [217, 0]
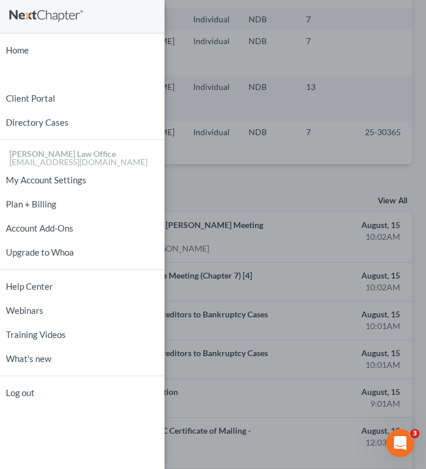
click at [218, 193] on div "Home New Case Client Portal Directory Cases Bulie Diaz Law Office fargo@buliela…" at bounding box center [213, 234] width 426 height 469
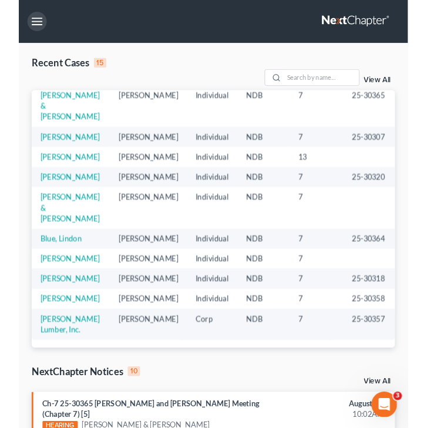
scroll to position [336, 0]
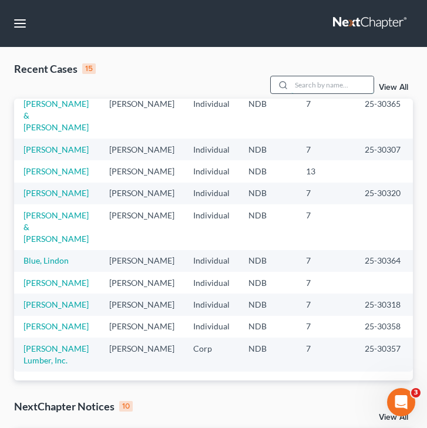
click at [319, 79] on input "search" at bounding box center [332, 84] width 82 height 17
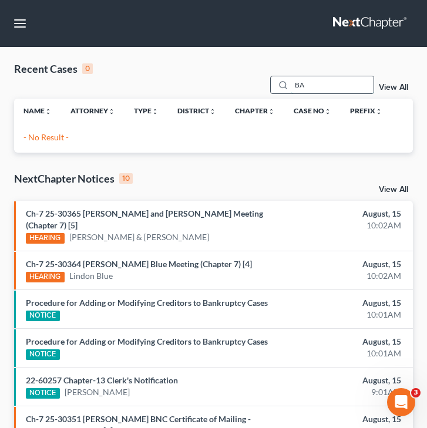
type input "B"
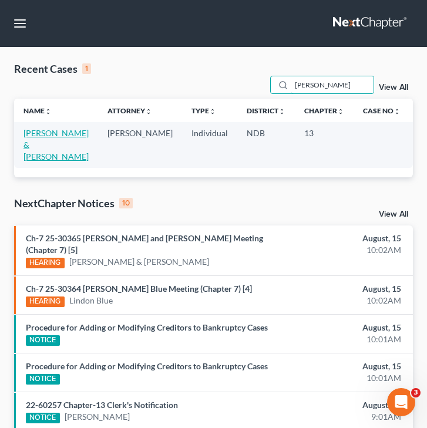
type input "vitek"
click at [34, 149] on link "Vitek, Nicole & Glick, Jason" at bounding box center [56, 144] width 65 height 33
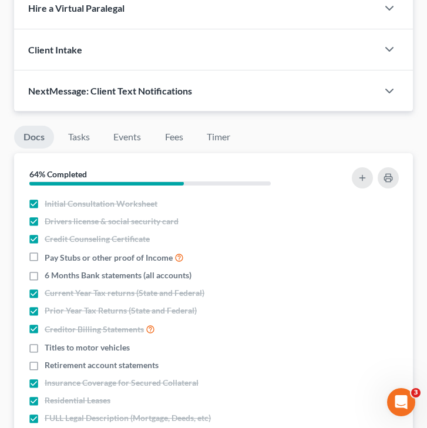
scroll to position [873, 0]
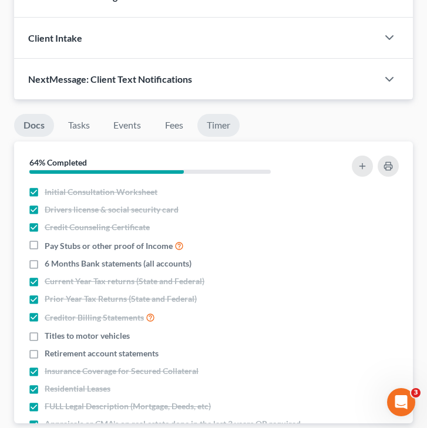
click at [219, 129] on link "Timer" at bounding box center [218, 125] width 42 height 23
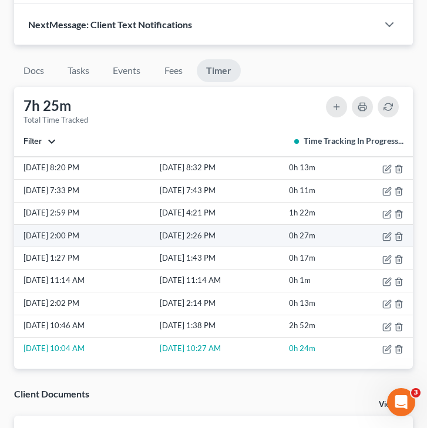
scroll to position [929, 0]
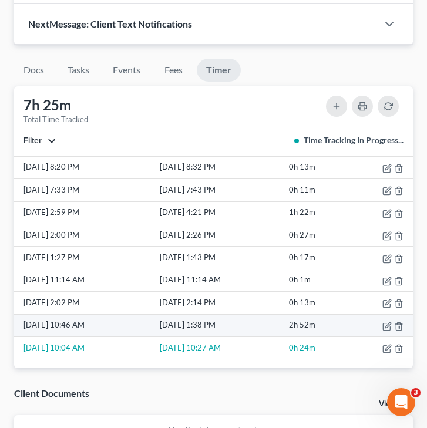
click at [335, 319] on td "2h 52m" at bounding box center [317, 325] width 61 height 22
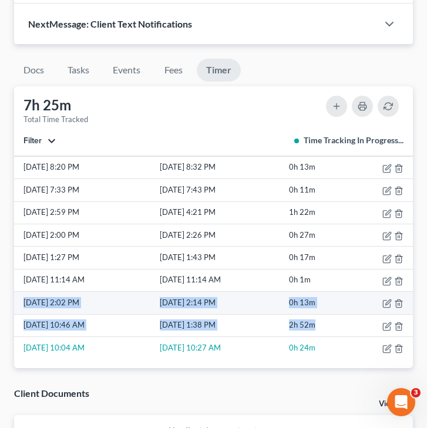
drag, startPoint x: 332, startPoint y: 330, endPoint x: 14, endPoint y: 303, distance: 319.0
click at [14, 303] on tbody "8/15/25 10:11 AM 8/15/25 10:11 AM 0h 1m 8/12/25 4:21 PM 8/12/25 4:25 PM 0h 5m 8…" at bounding box center [213, 167] width 399 height 383
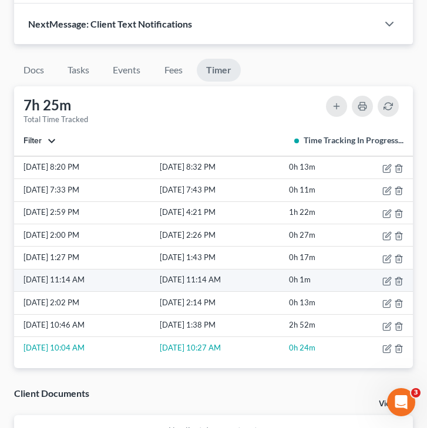
click at [336, 279] on td "0h 1m" at bounding box center [317, 280] width 61 height 22
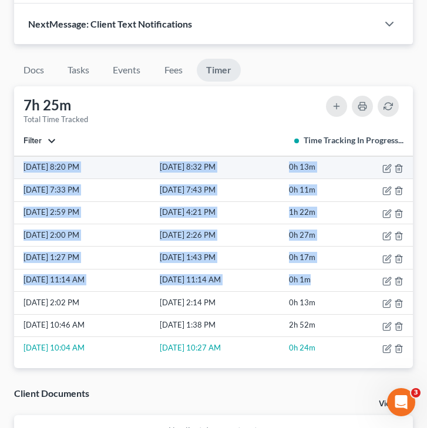
drag, startPoint x: 327, startPoint y: 279, endPoint x: 21, endPoint y: 160, distance: 328.4
click at [22, 160] on tbody "8/15/25 10:11 AM 8/15/25 10:11 AM 0h 1m 8/12/25 4:21 PM 8/12/25 4:25 PM 0h 5m 8…" at bounding box center [213, 167] width 399 height 383
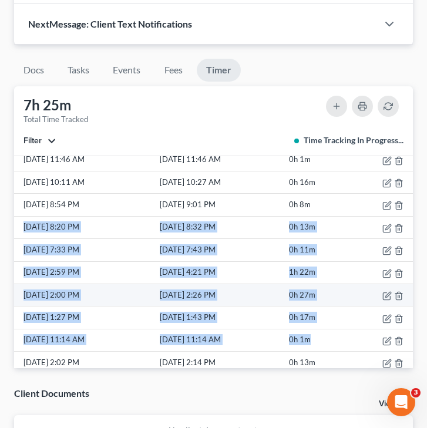
scroll to position [142, 0]
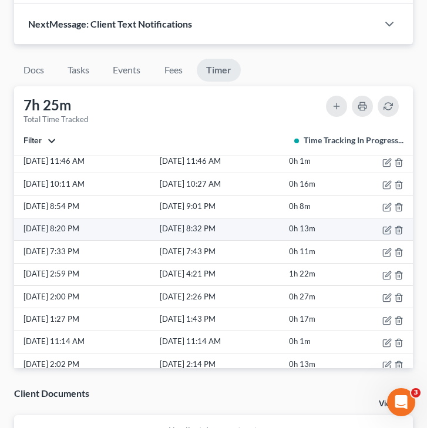
click at [106, 234] on td "8/11/25 8:20 PM" at bounding box center [85, 229] width 143 height 22
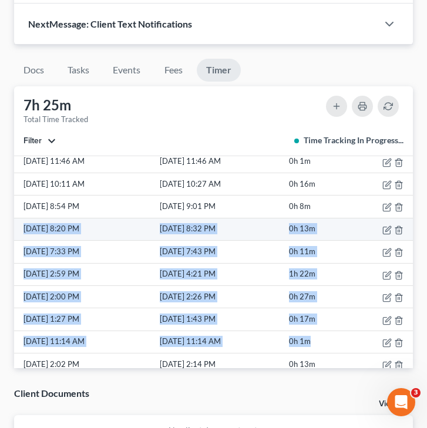
drag, startPoint x: 323, startPoint y: 337, endPoint x: 16, endPoint y: 227, distance: 325.5
click at [16, 227] on tbody "8/15/25 10:11 AM 8/15/25 10:11 AM 0h 1m 8/12/25 4:21 PM 8/12/25 4:25 PM 0h 5m 8…" at bounding box center [213, 229] width 399 height 383
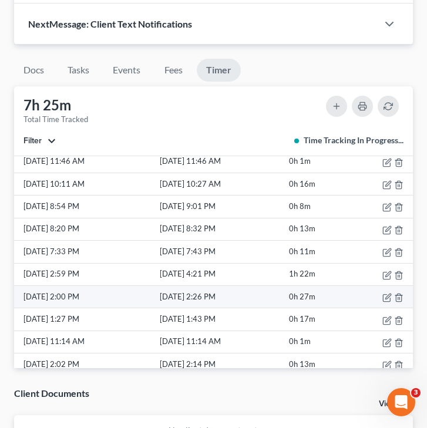
click at [253, 287] on td "8/11/25 2:26 PM" at bounding box center [221, 297] width 129 height 22
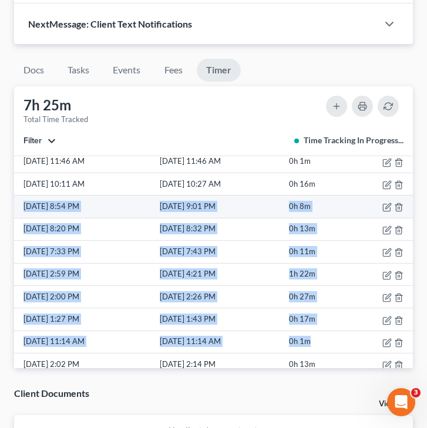
drag, startPoint x: 323, startPoint y: 337, endPoint x: 15, endPoint y: 197, distance: 337.7
click at [15, 197] on tbody "8/15/25 10:11 AM 8/15/25 10:11 AM 0h 1m 8/12/25 4:21 PM 8/12/25 4:25 PM 0h 5m 8…" at bounding box center [213, 229] width 399 height 383
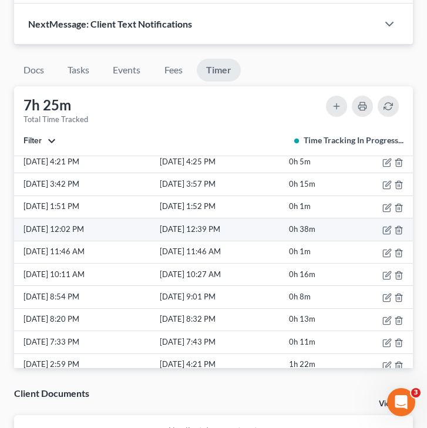
click at [111, 234] on td "8/12/25 12:02 PM" at bounding box center [85, 230] width 143 height 22
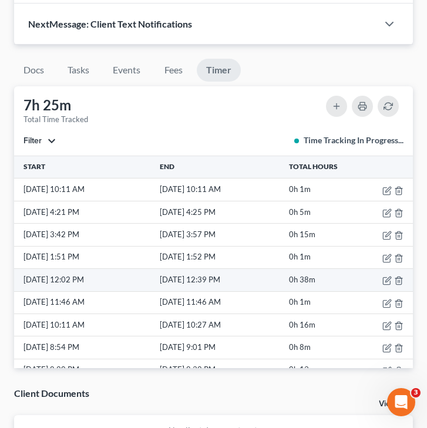
scroll to position [0, 0]
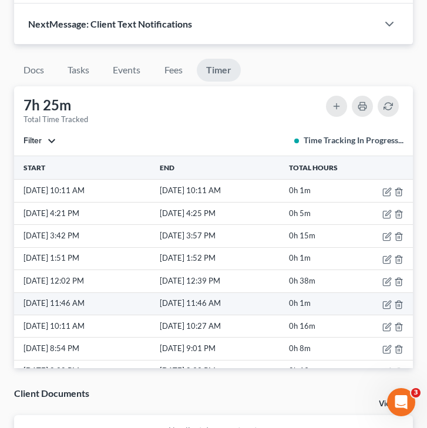
click at [326, 304] on td "0h 1m" at bounding box center [317, 304] width 61 height 22
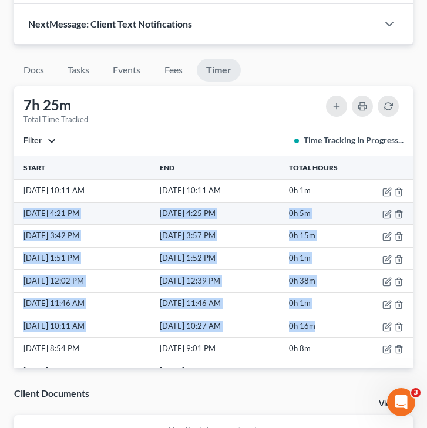
drag, startPoint x: 324, startPoint y: 323, endPoint x: 15, endPoint y: 209, distance: 329.3
click at [15, 209] on tbody "8/15/25 10:11 AM 8/15/25 10:11 AM 0h 1m 8/12/25 4:21 PM 8/12/25 4:25 PM 0h 5m 8…" at bounding box center [213, 371] width 399 height 383
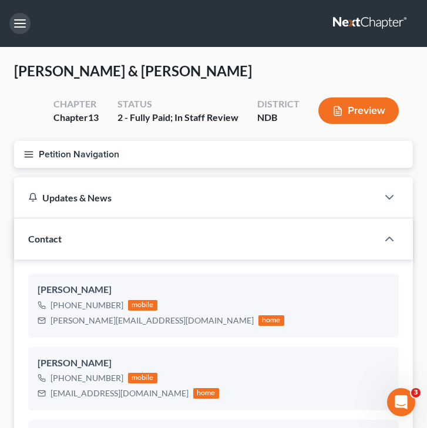
click at [22, 24] on button "button" at bounding box center [19, 23] width 21 height 21
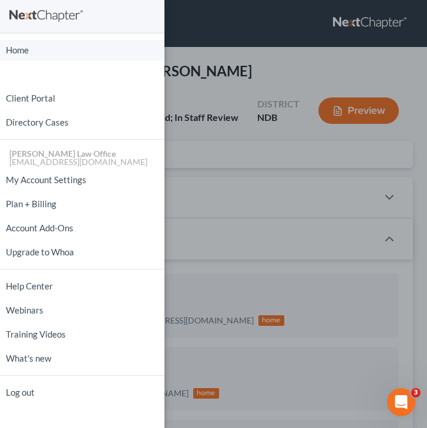
click at [24, 51] on link "Home" at bounding box center [82, 50] width 165 height 21
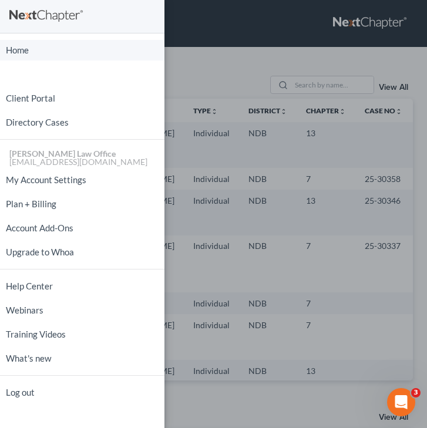
click at [33, 48] on link "Home" at bounding box center [82, 50] width 165 height 21
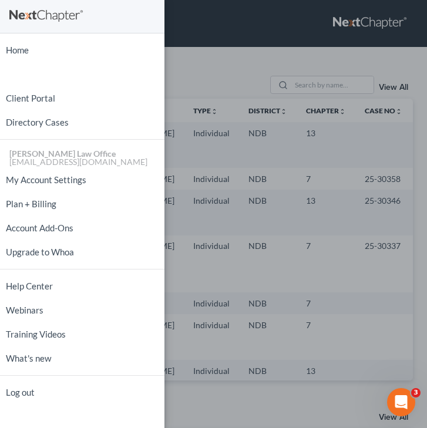
click at [257, 63] on div "Home New Case Client Portal Directory Cases Bulie Diaz Law Office fargo@buliela…" at bounding box center [213, 214] width 427 height 428
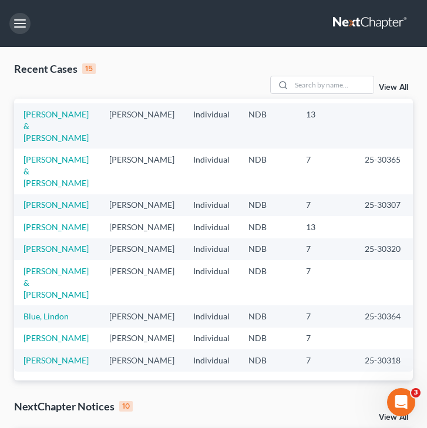
scroll to position [351, 0]
click at [308, 85] on input "search" at bounding box center [332, 84] width 82 height 17
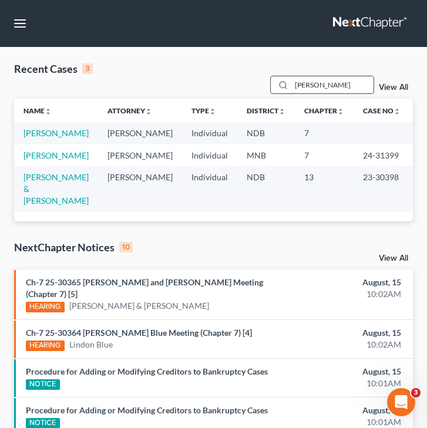
scroll to position [0, 0]
type input "thompson"
click at [48, 136] on link "Thompson, Alexander" at bounding box center [56, 133] width 65 height 10
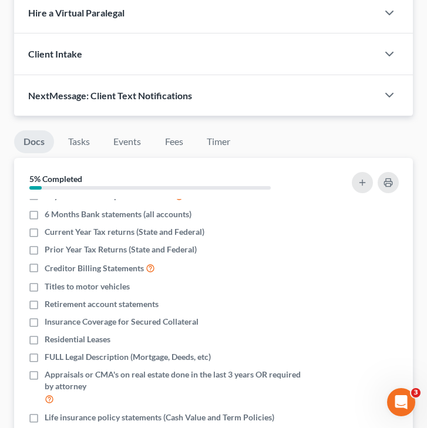
scroll to position [65, 0]
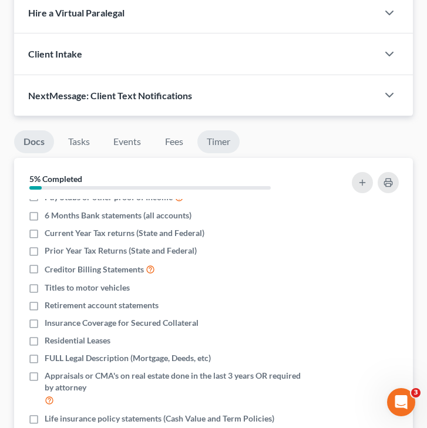
click at [219, 153] on link "Timer" at bounding box center [218, 141] width 42 height 23
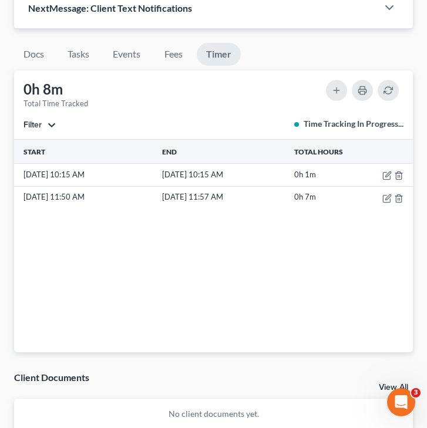
scroll to position [0, 0]
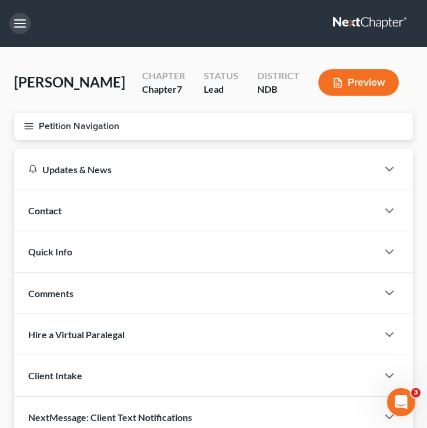
click at [16, 17] on button "button" at bounding box center [19, 23] width 21 height 21
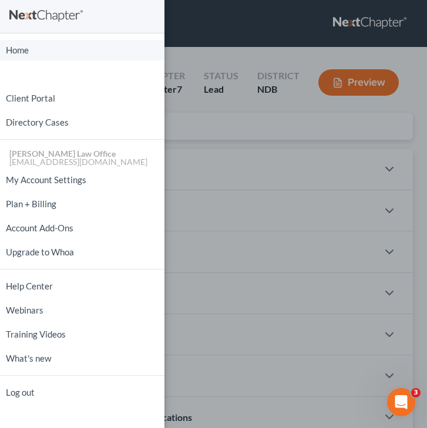
click at [25, 52] on link "Home" at bounding box center [82, 50] width 165 height 21
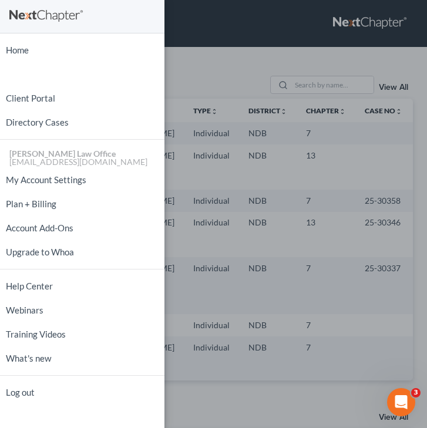
click at [252, 56] on div "Home New Case Client Portal Directory Cases Bulie Diaz Law Office fargo@buliela…" at bounding box center [213, 214] width 427 height 428
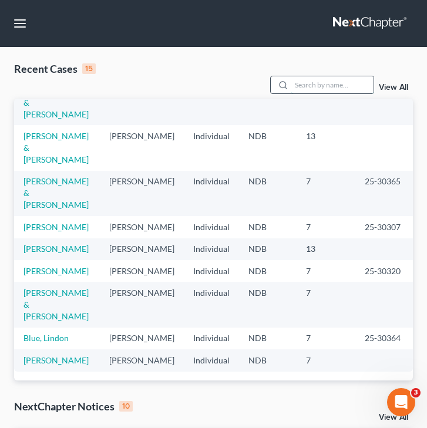
click at [323, 82] on input "search" at bounding box center [332, 84] width 82 height 17
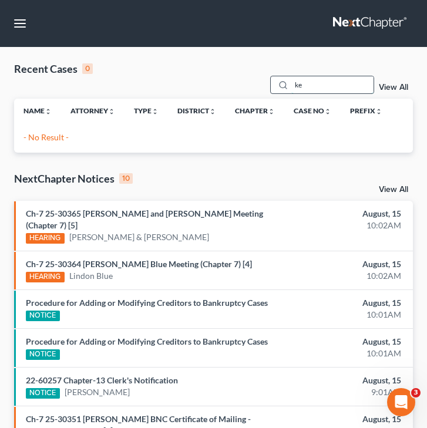
type input "k"
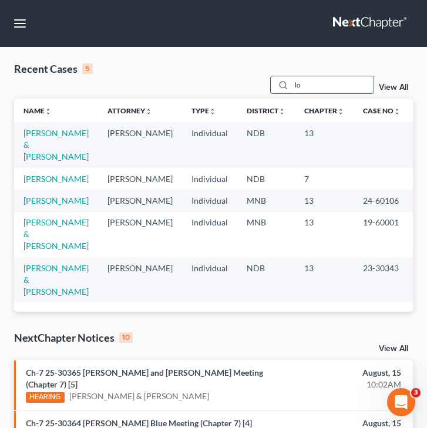
type input "l"
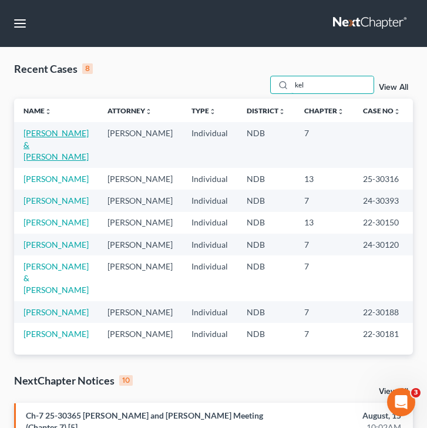
type input "kel"
click at [39, 146] on link "Kelsen, Lauri & Kenneth" at bounding box center [56, 144] width 65 height 33
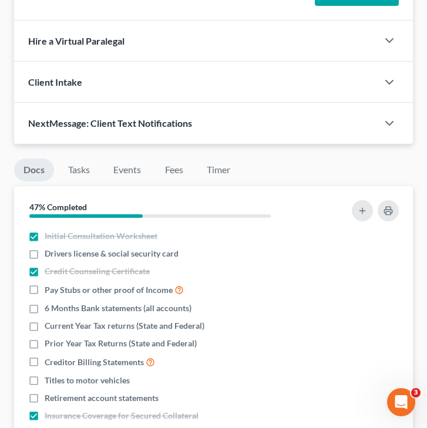
scroll to position [1252, 0]
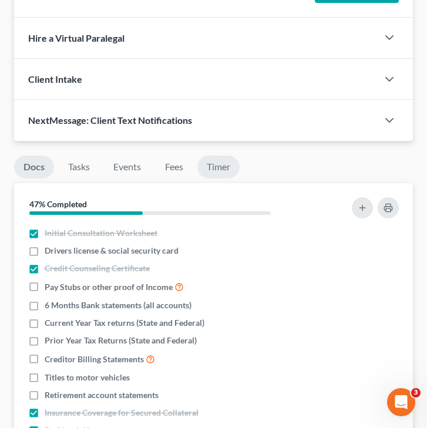
click at [225, 172] on link "Timer" at bounding box center [218, 167] width 42 height 23
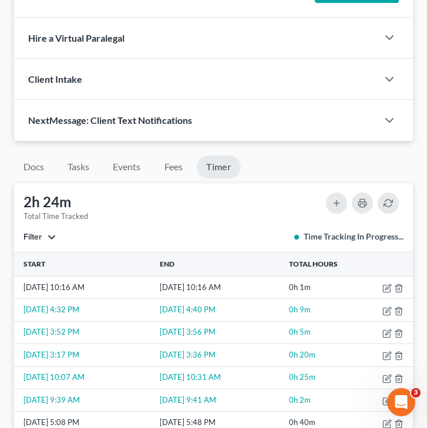
click at [43, 237] on button "Filter" at bounding box center [40, 237] width 32 height 8
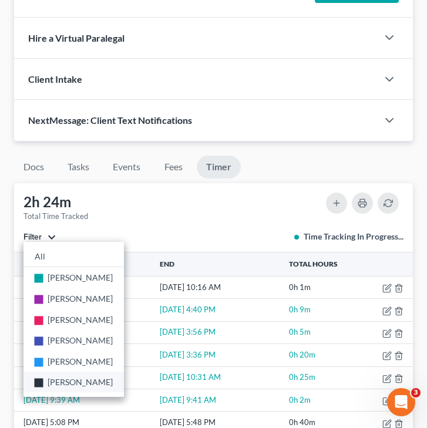
click at [67, 380] on span "Brooke Benner" at bounding box center [80, 382] width 65 height 10
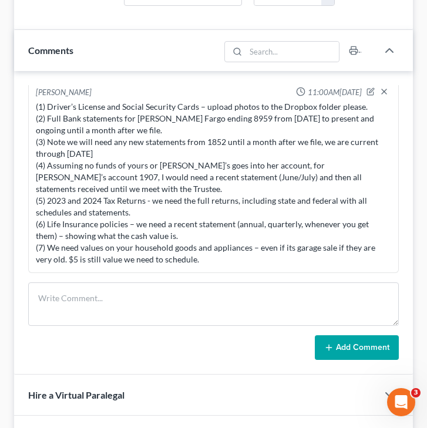
scroll to position [0, 0]
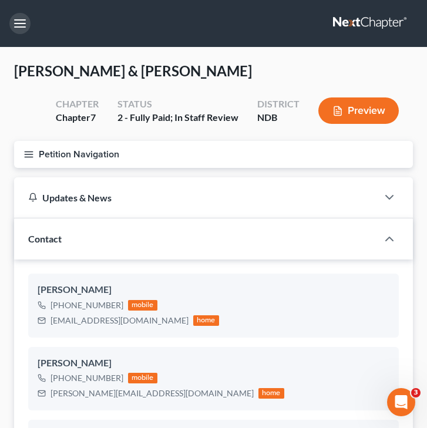
click at [23, 16] on button "button" at bounding box center [19, 23] width 21 height 21
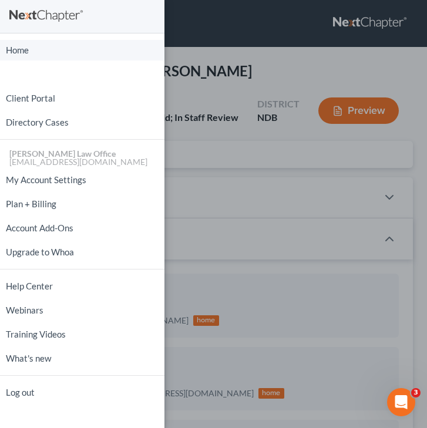
click at [19, 60] on link "Home" at bounding box center [82, 50] width 165 height 21
